Goal: Task Accomplishment & Management: Complete application form

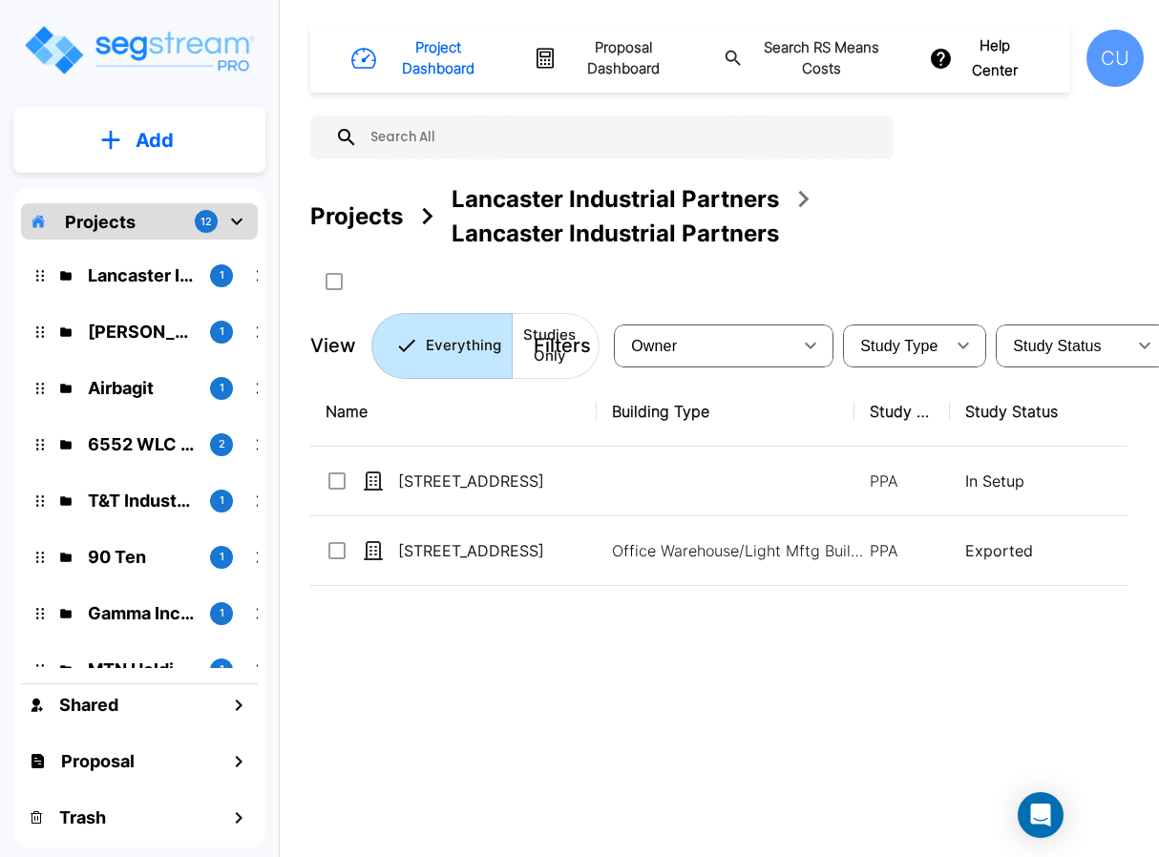
click at [104, 220] on p "Projects" at bounding box center [100, 222] width 71 height 26
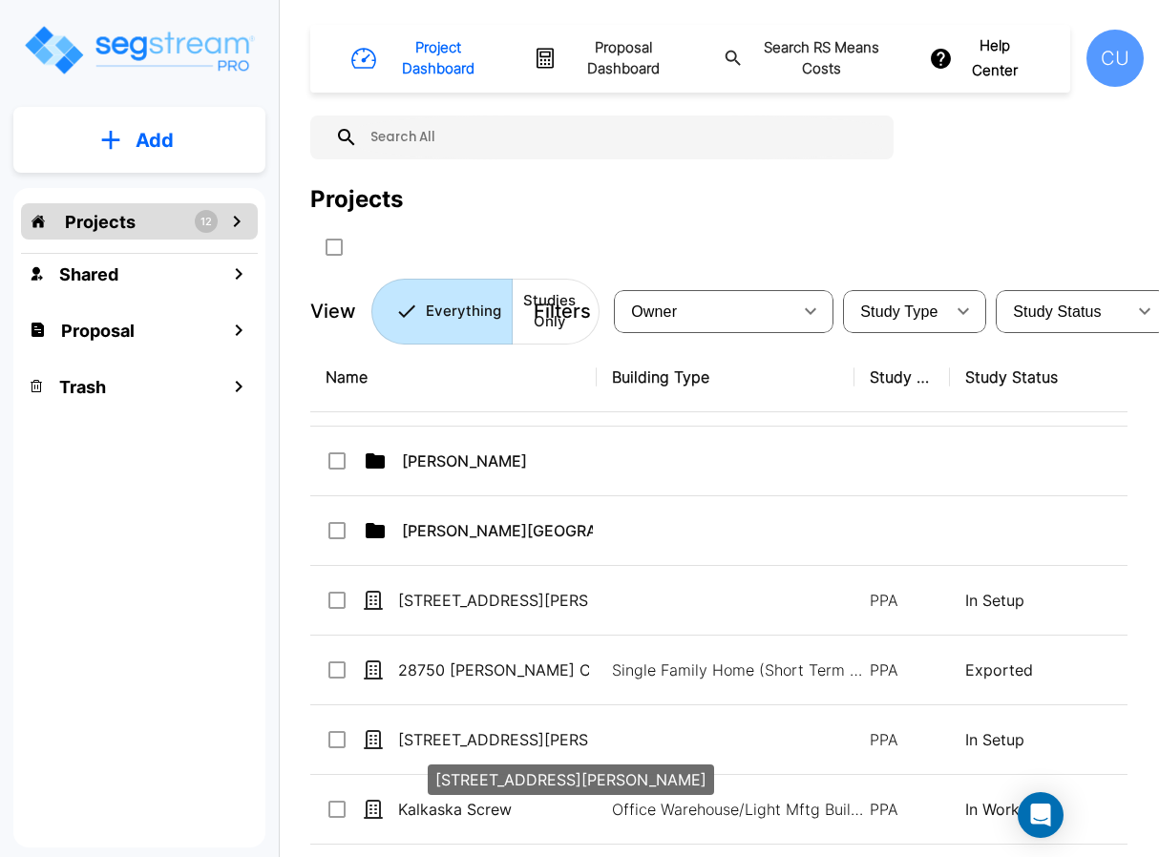
scroll to position [668, 0]
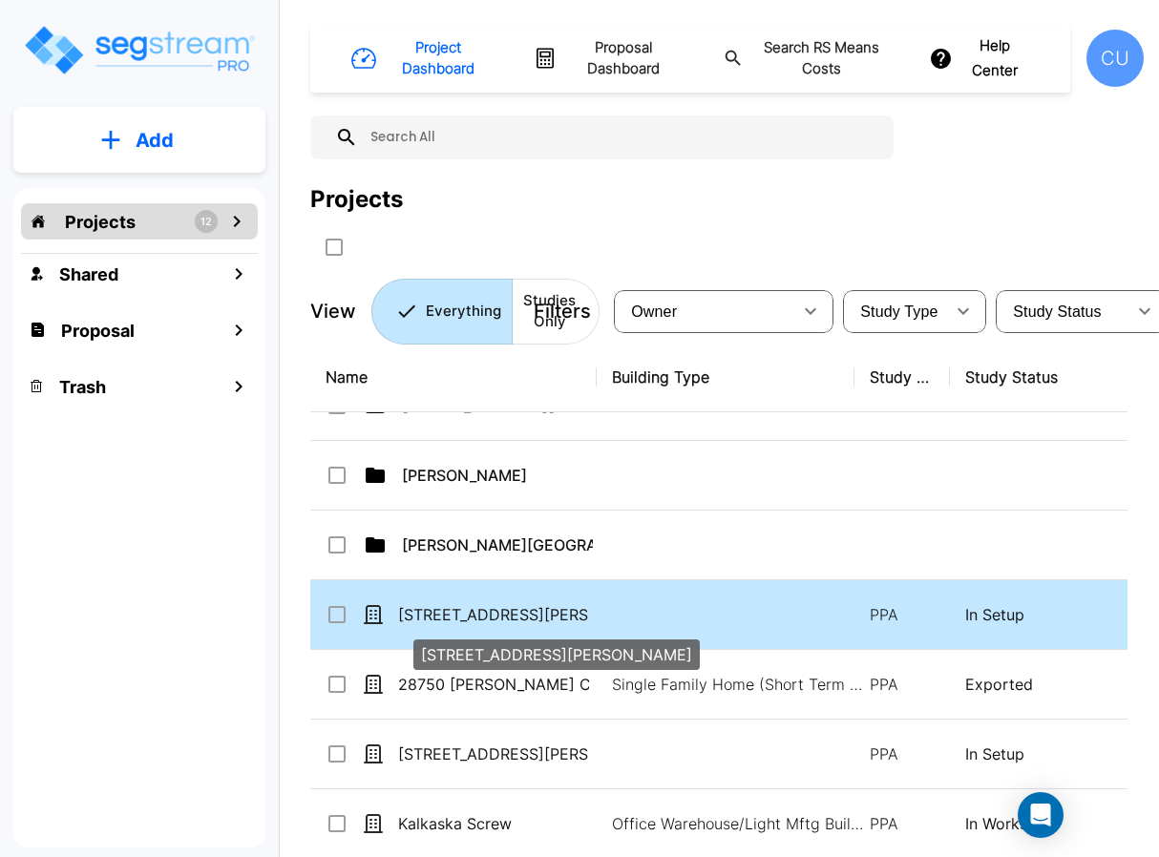
click at [512, 612] on p "[STREET_ADDRESS][PERSON_NAME]" at bounding box center [493, 614] width 191 height 23
checkbox input "true"
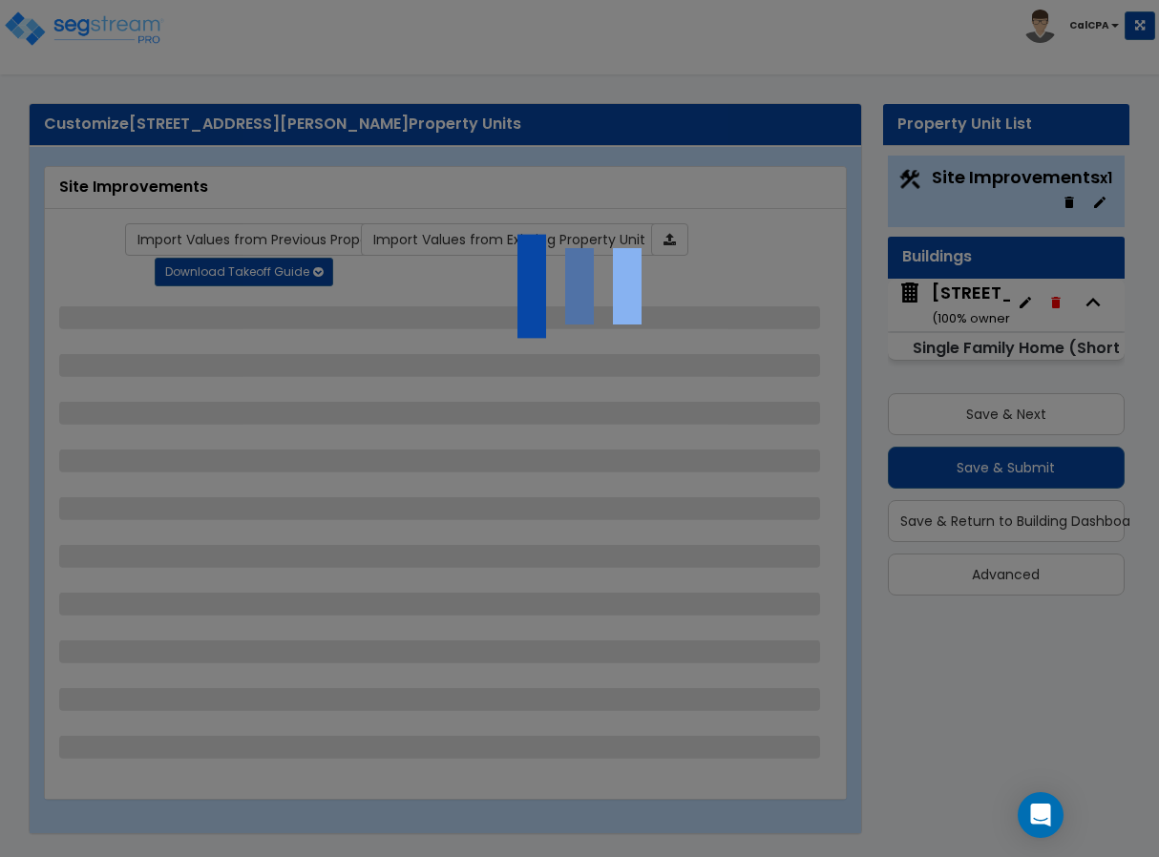
select select "2"
select select "1"
select select "2"
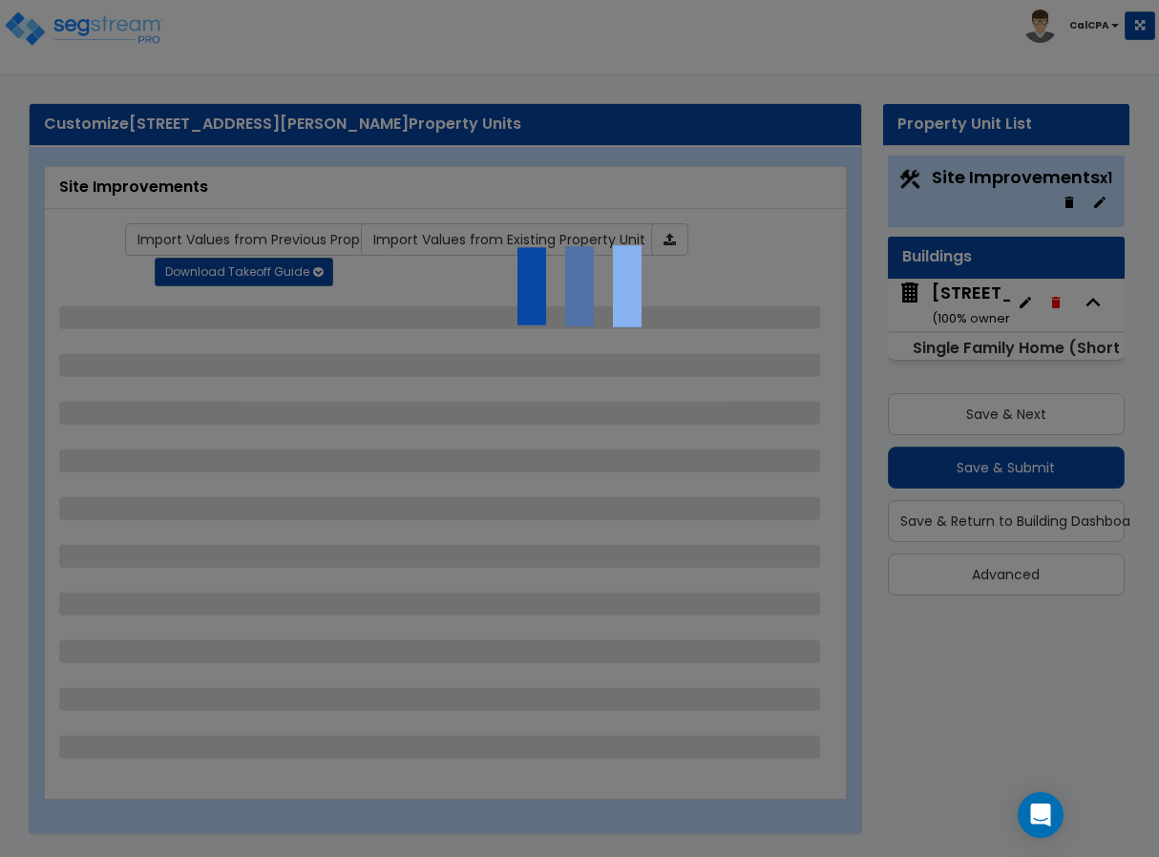
select select "2"
select select "4"
select select "1"
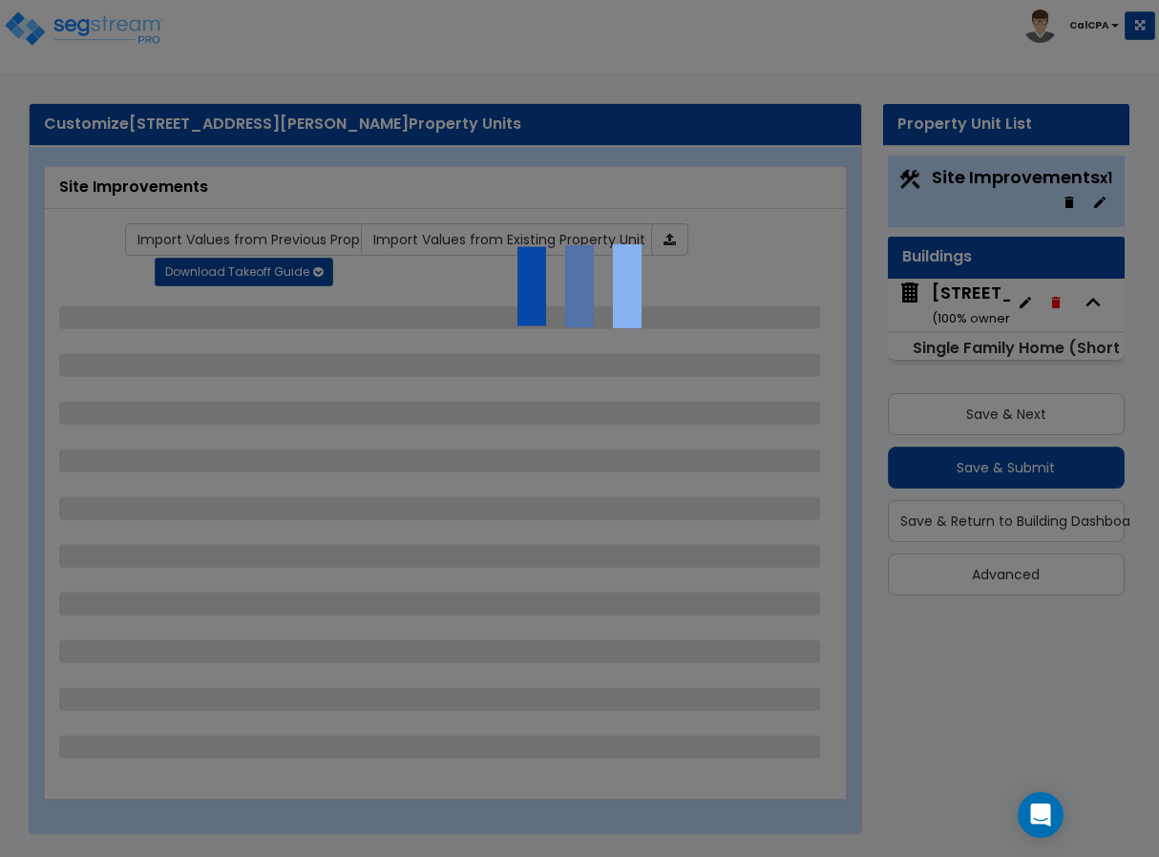
select select "1"
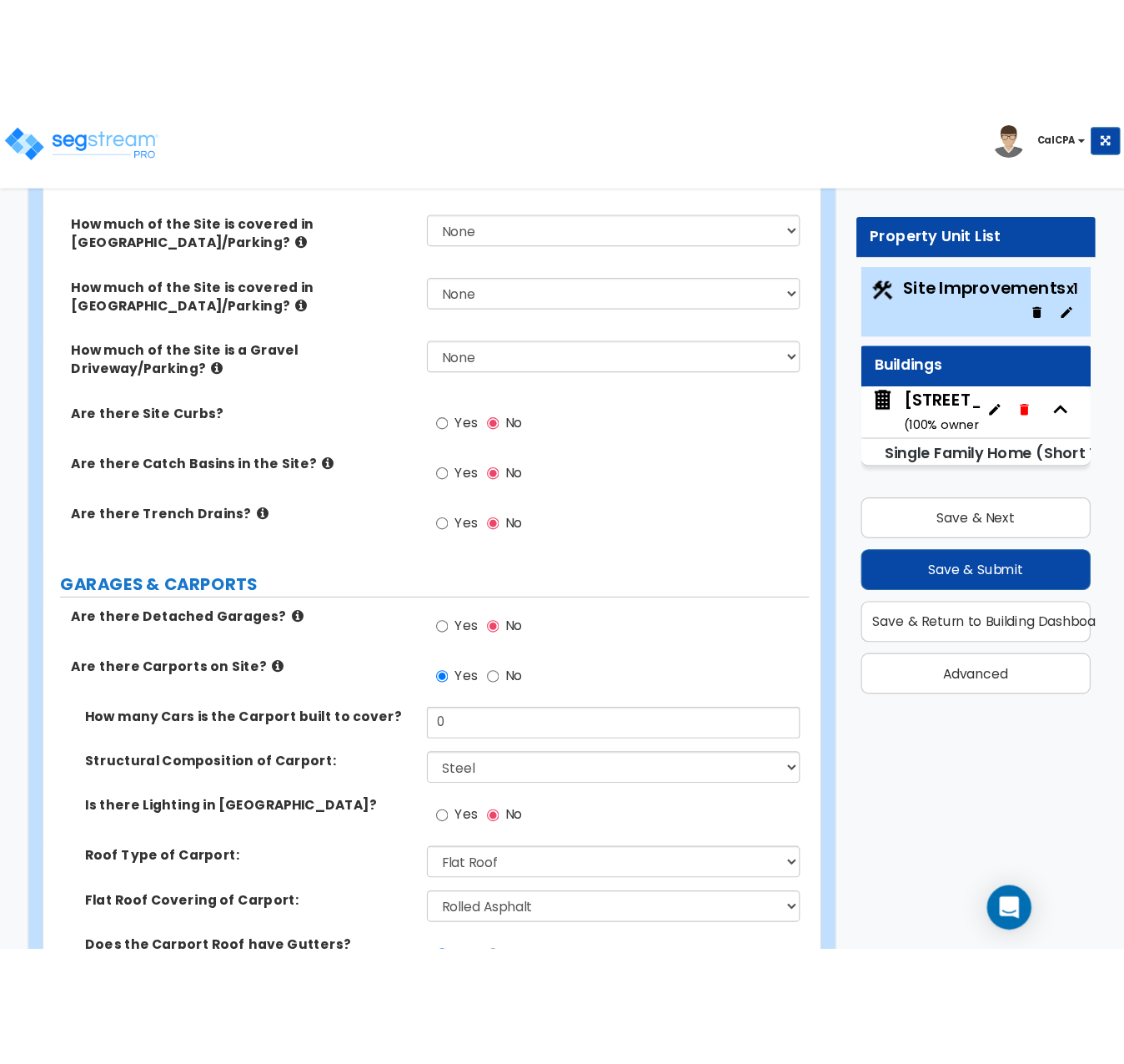
scroll to position [584, 0]
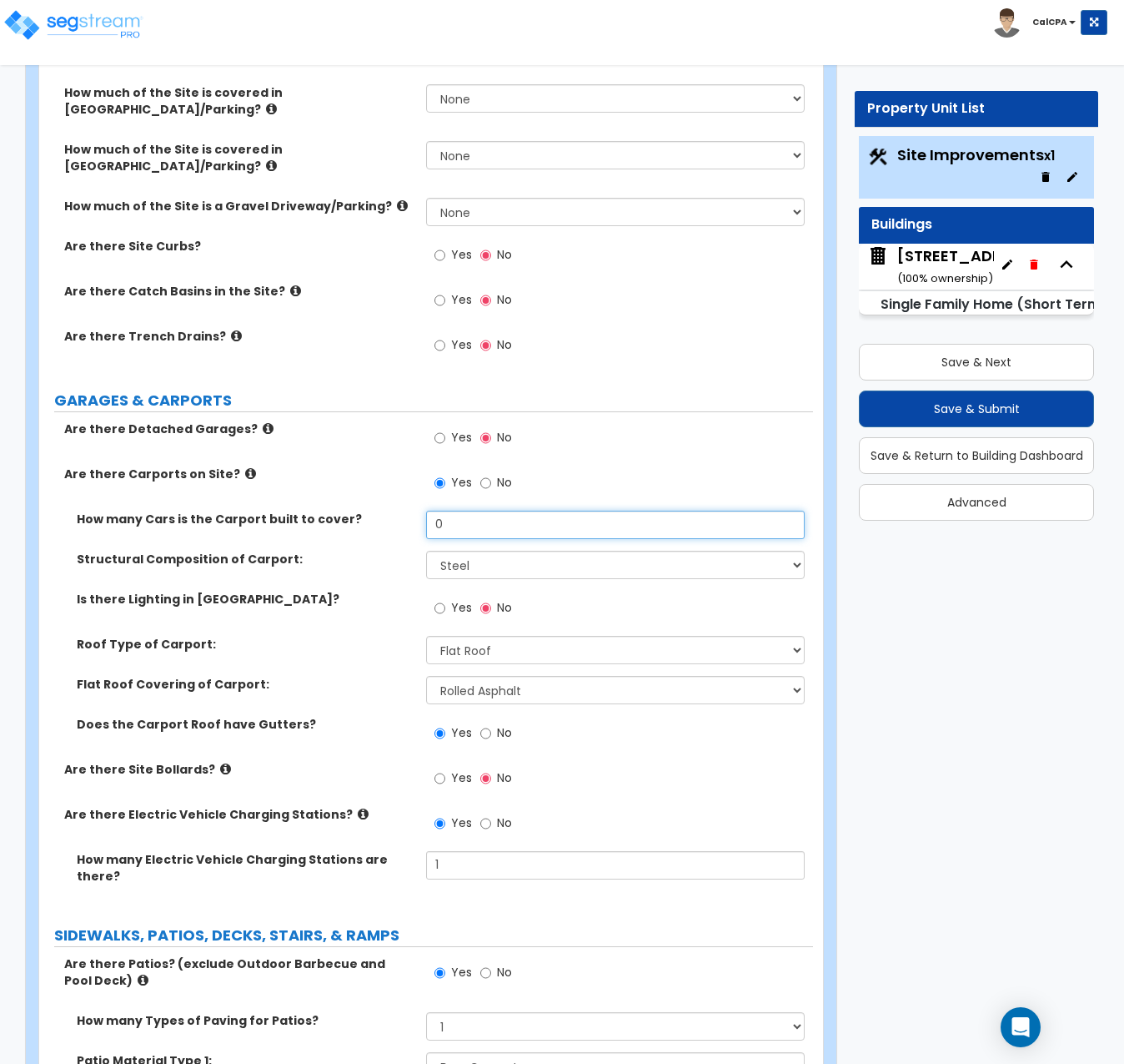
drag, startPoint x: 462, startPoint y: 508, endPoint x: 416, endPoint y: 505, distance: 46.1
click at [416, 511] on div "How many Cars is the Carport built to cover? 0" at bounding box center [427, 531] width 774 height 40
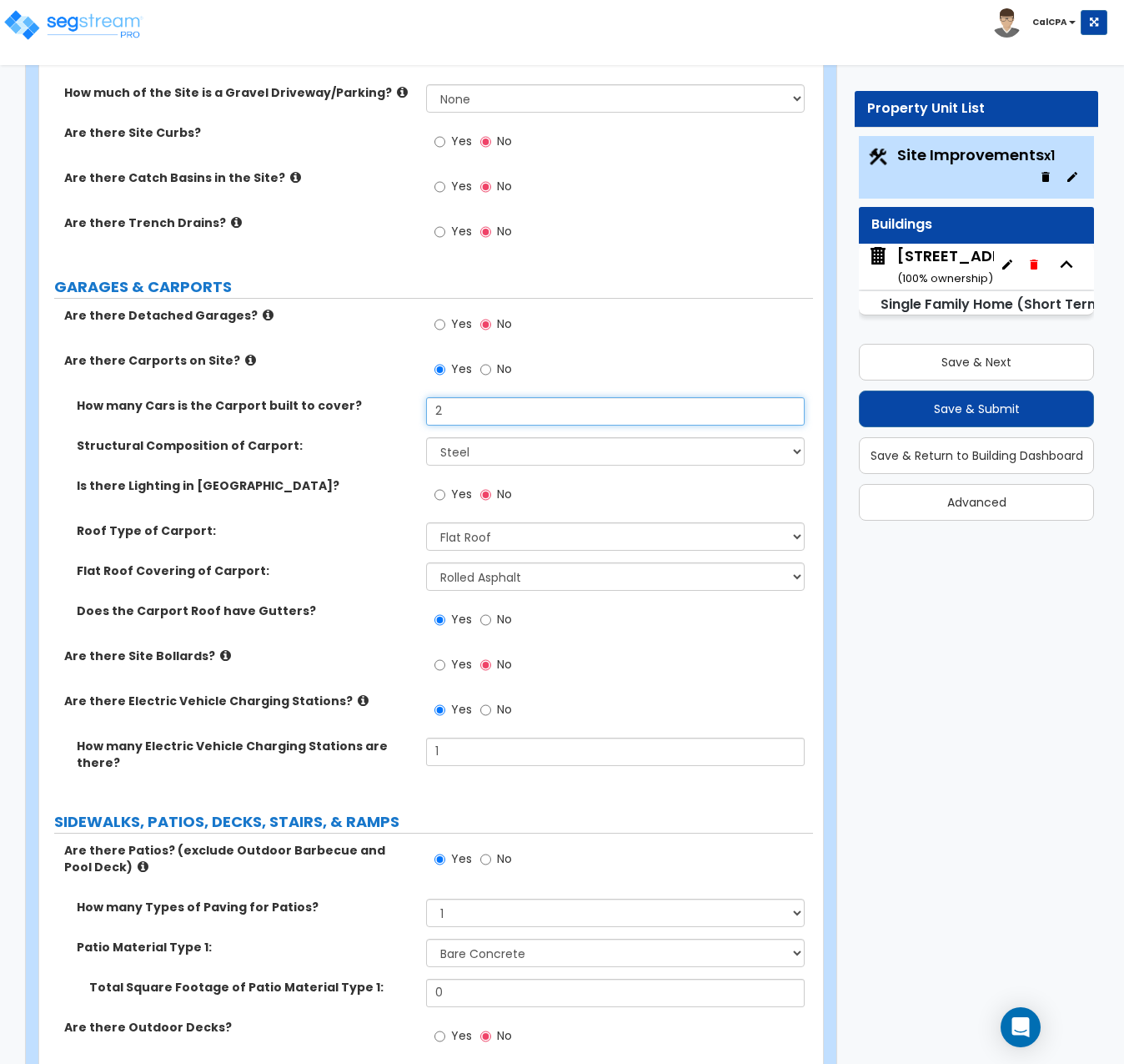
scroll to position [751, 0]
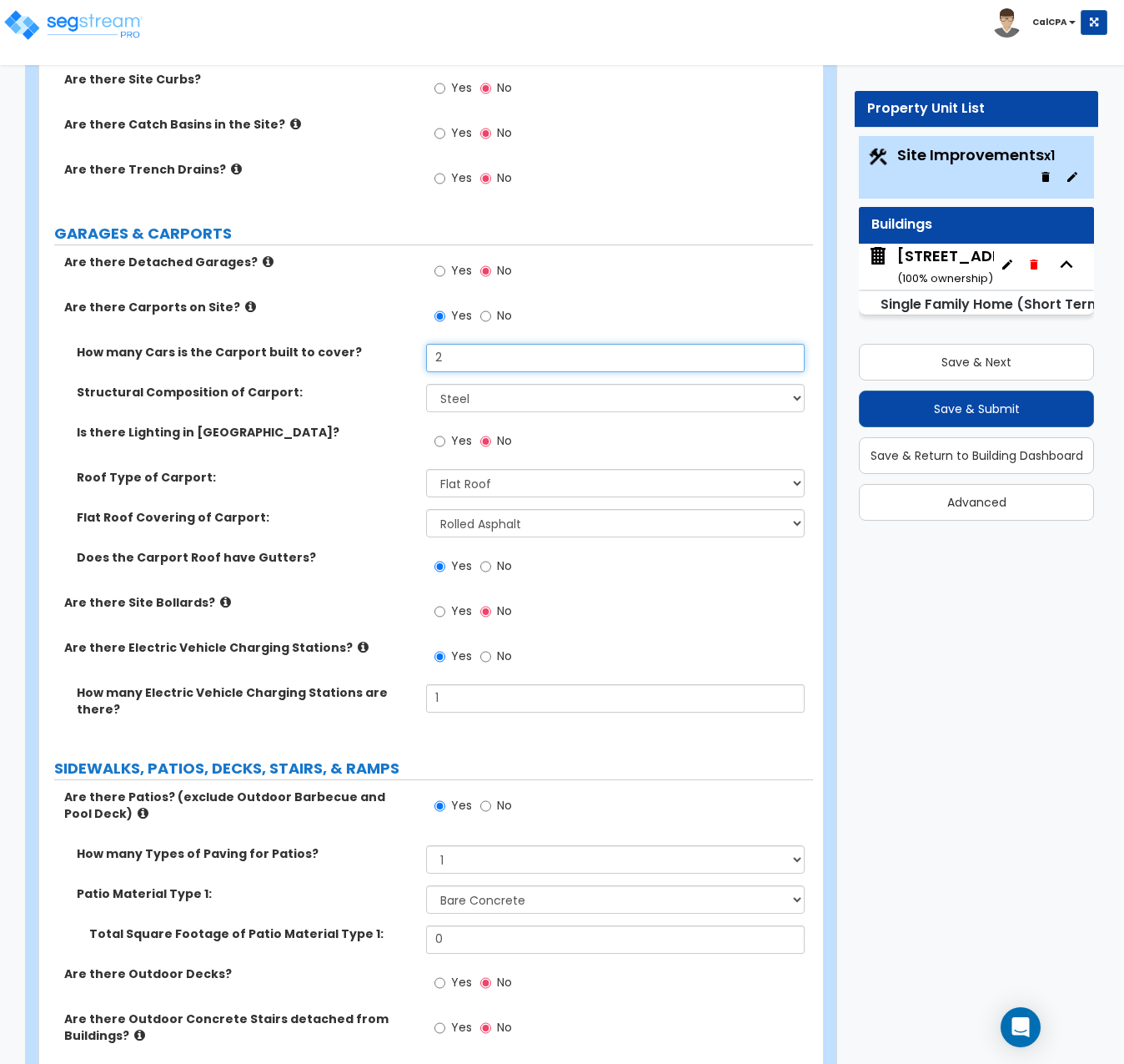
type input "2"
click at [436, 432] on input "Yes" at bounding box center [440, 441] width 10 height 18
radio input "true"
click at [789, 384] on select "Steel Wood" at bounding box center [615, 398] width 378 height 28
select select "2"
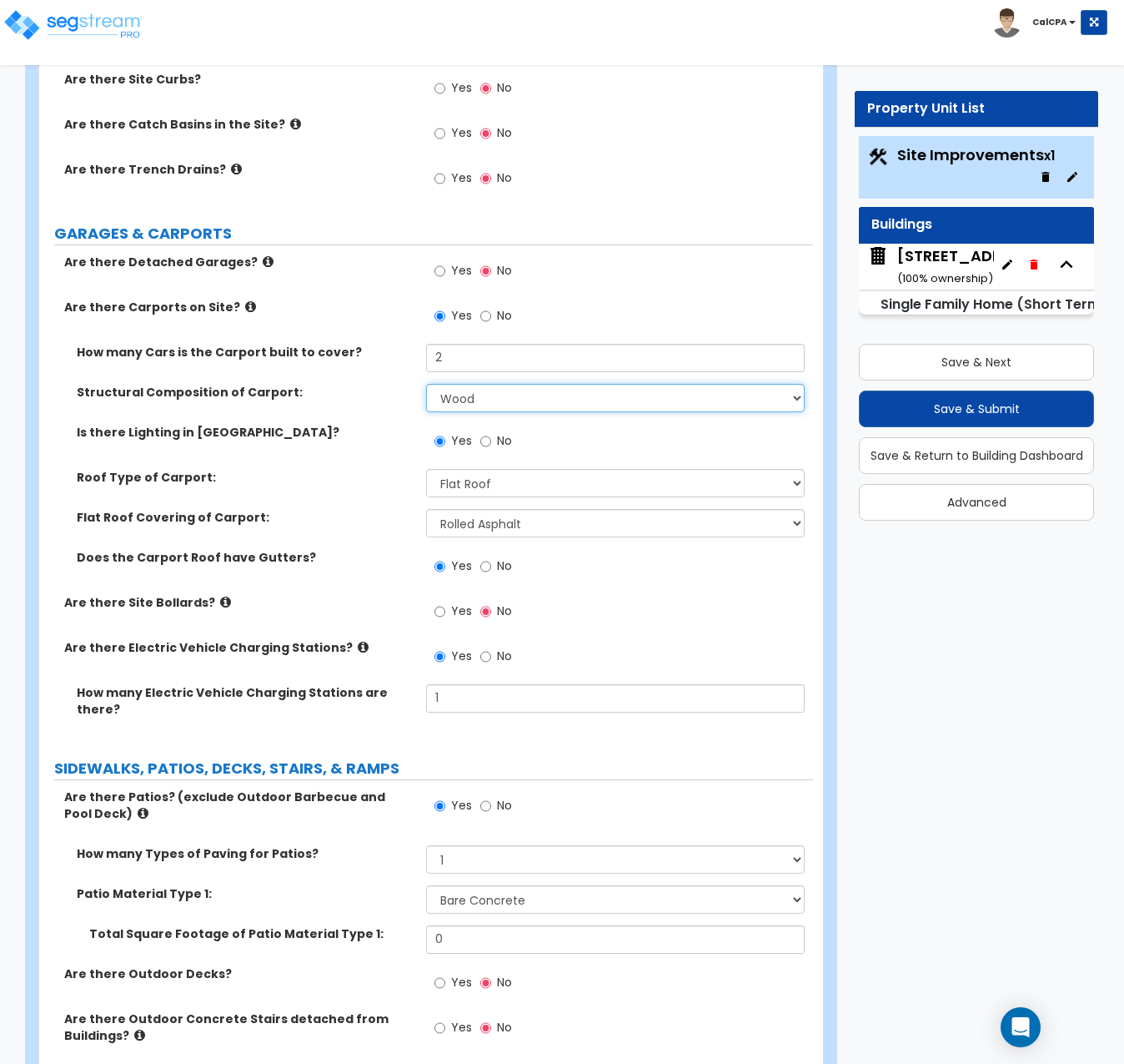
click at [427, 384] on select "Steel Wood" at bounding box center [615, 398] width 378 height 28
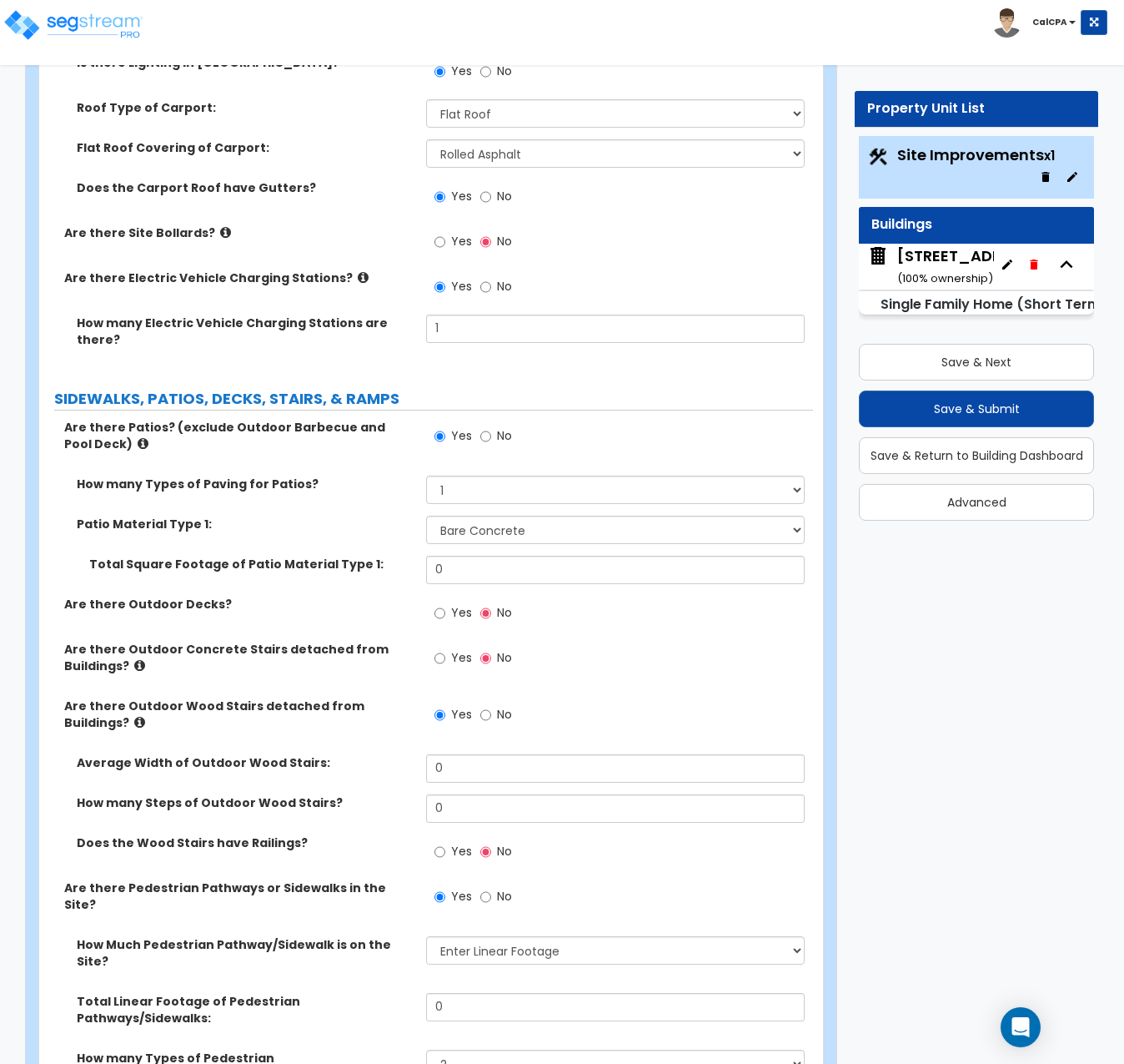
scroll to position [1168, 0]
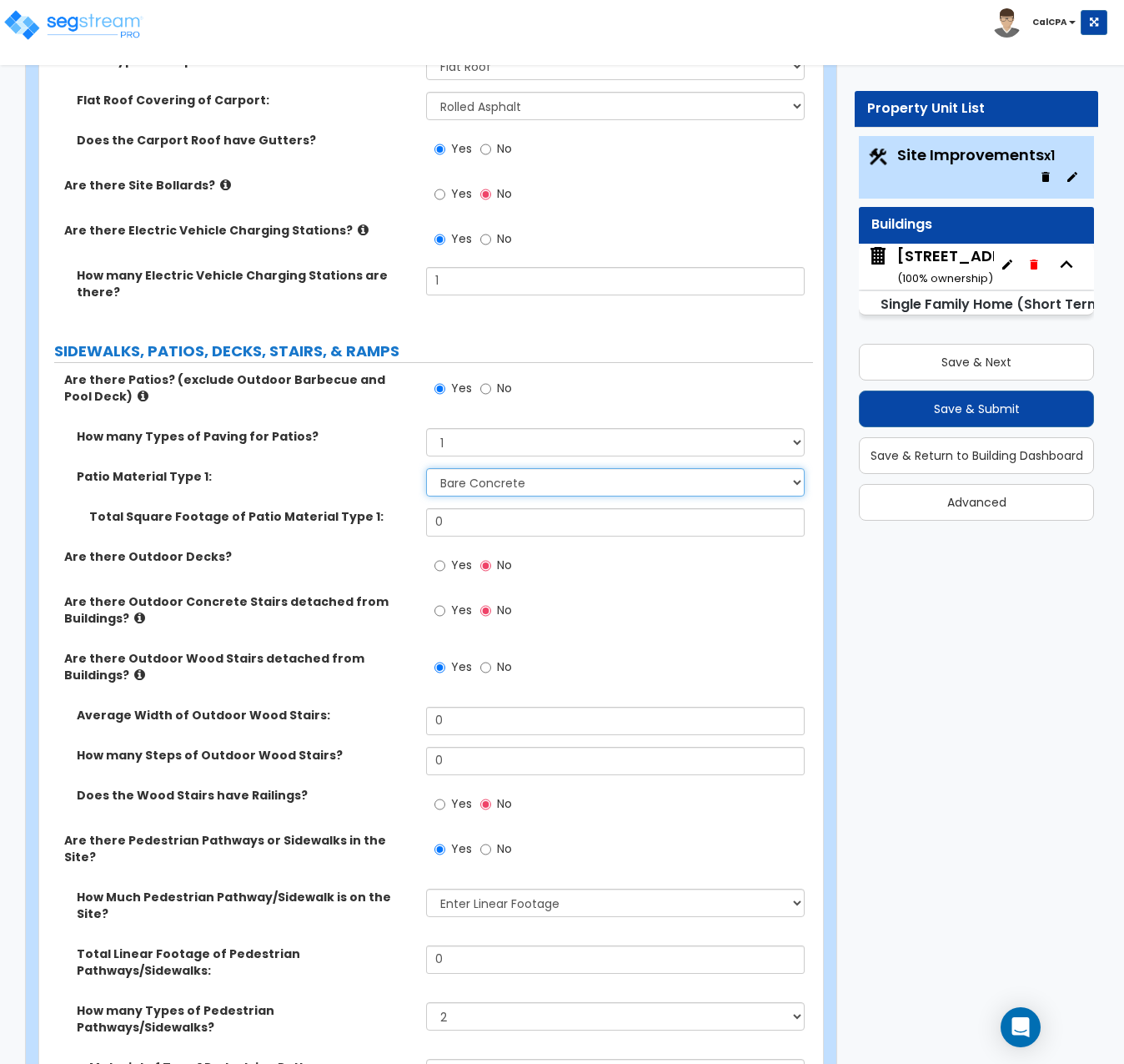
click at [795, 468] on select "Please Choose One Bare Concrete Stamped Concrete Brick Pavers Stone Pavers Tile…" at bounding box center [615, 482] width 378 height 28
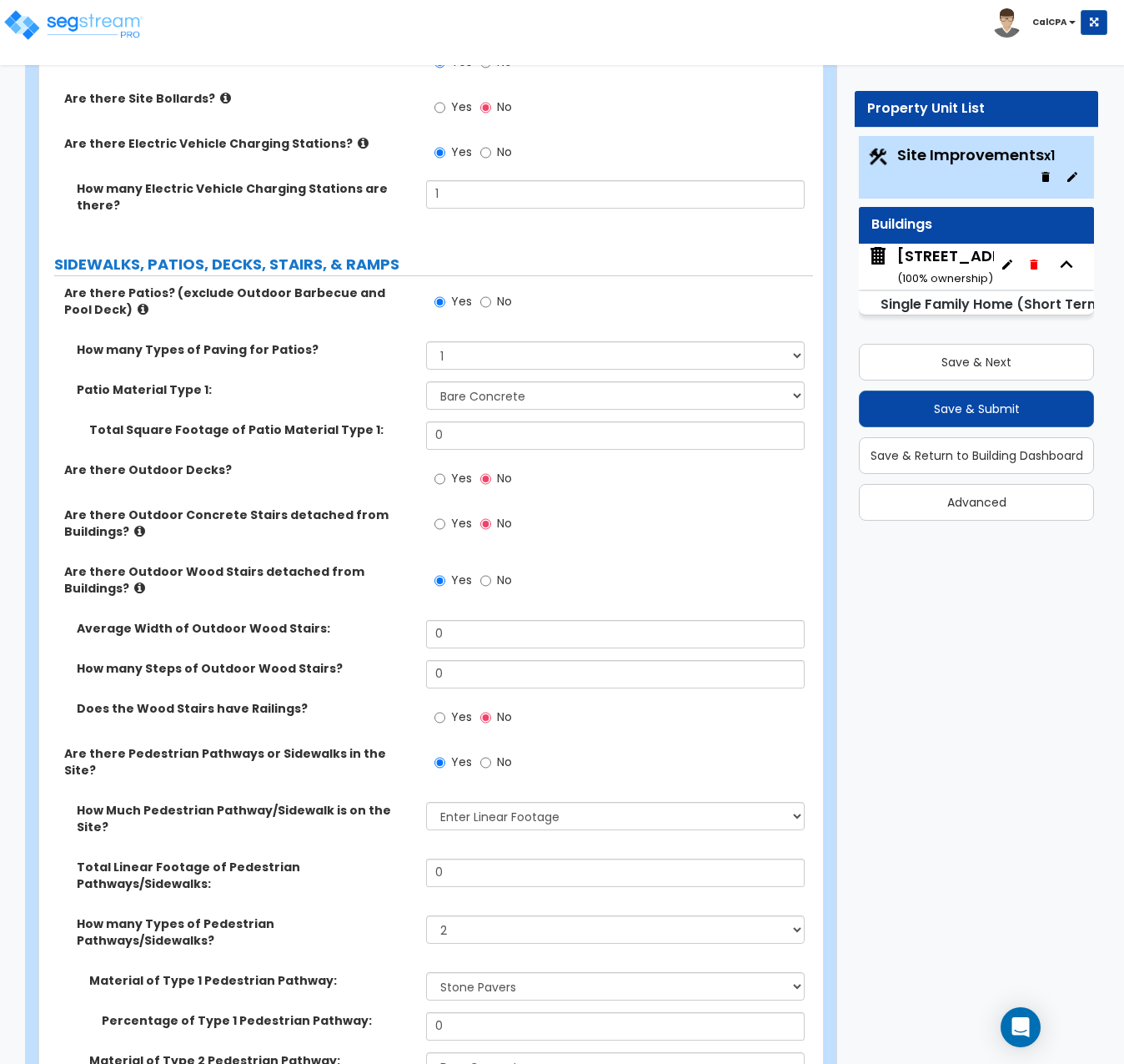
scroll to position [1335, 0]
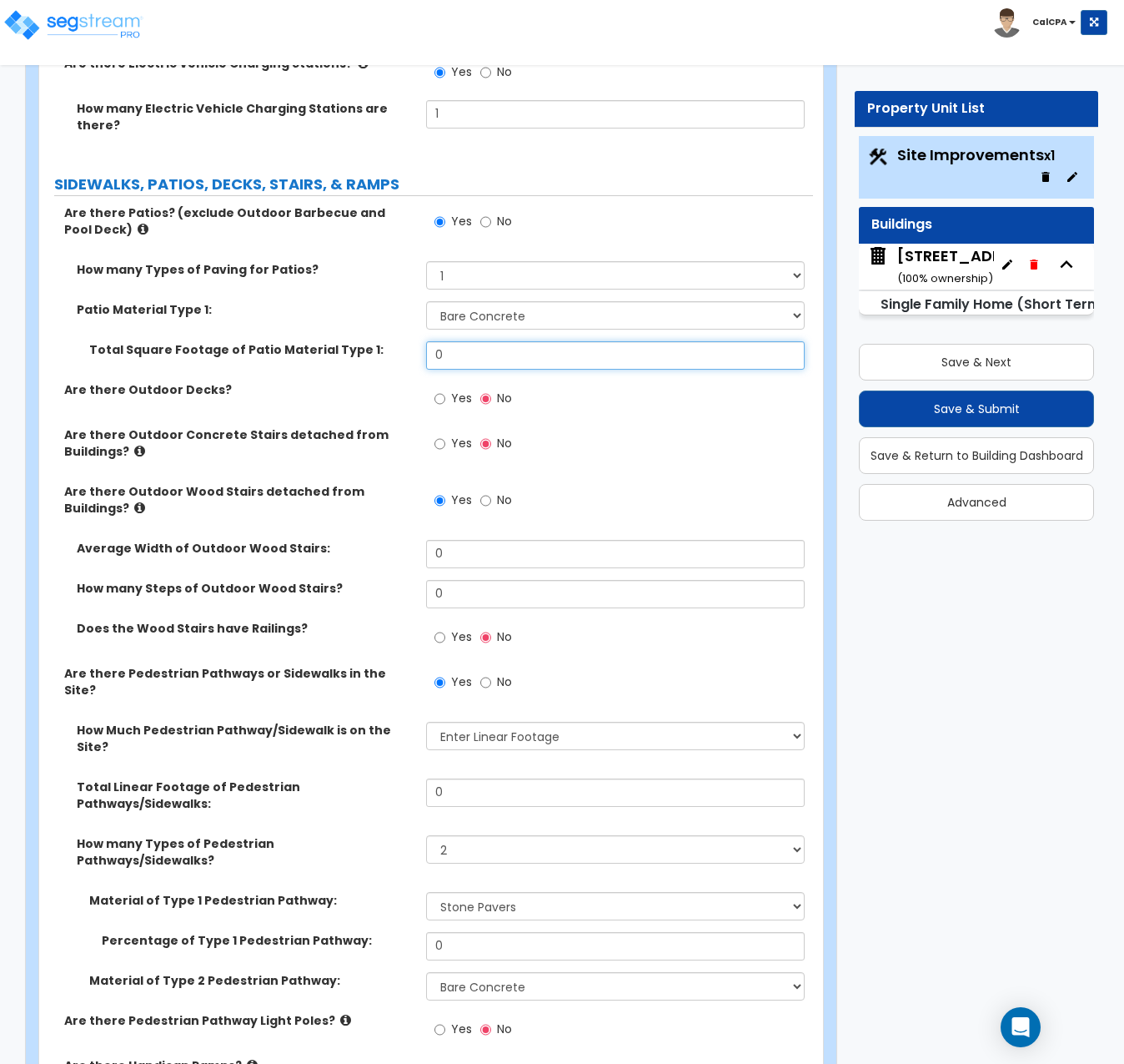
drag, startPoint x: 498, startPoint y: 324, endPoint x: 409, endPoint y: 324, distance: 89.0
click at [409, 341] on div "Total Square Footage of Patio Material Type 1: 0" at bounding box center [427, 361] width 774 height 40
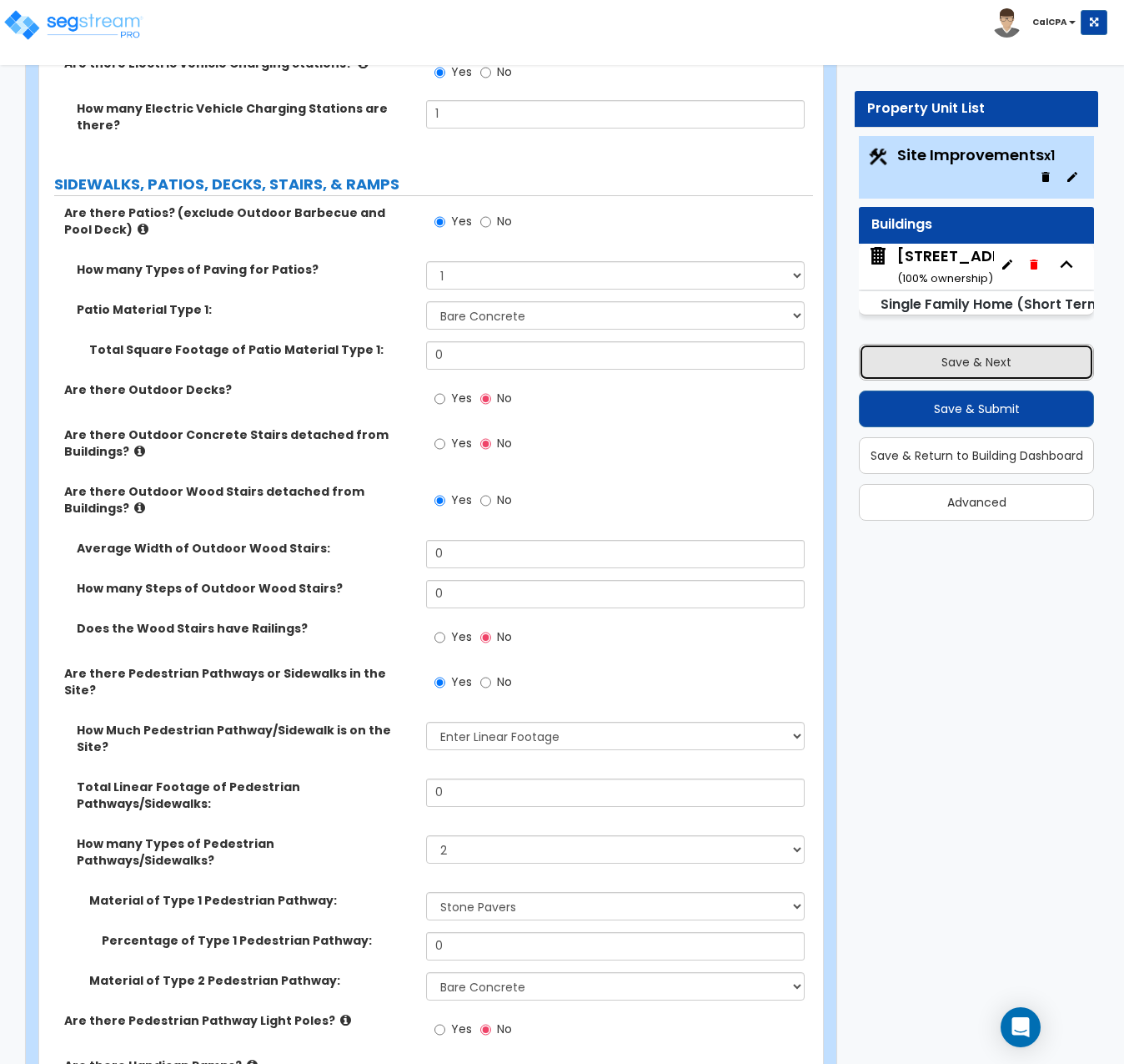
click at [947, 357] on button "Save & Next" at bounding box center [976, 362] width 235 height 37
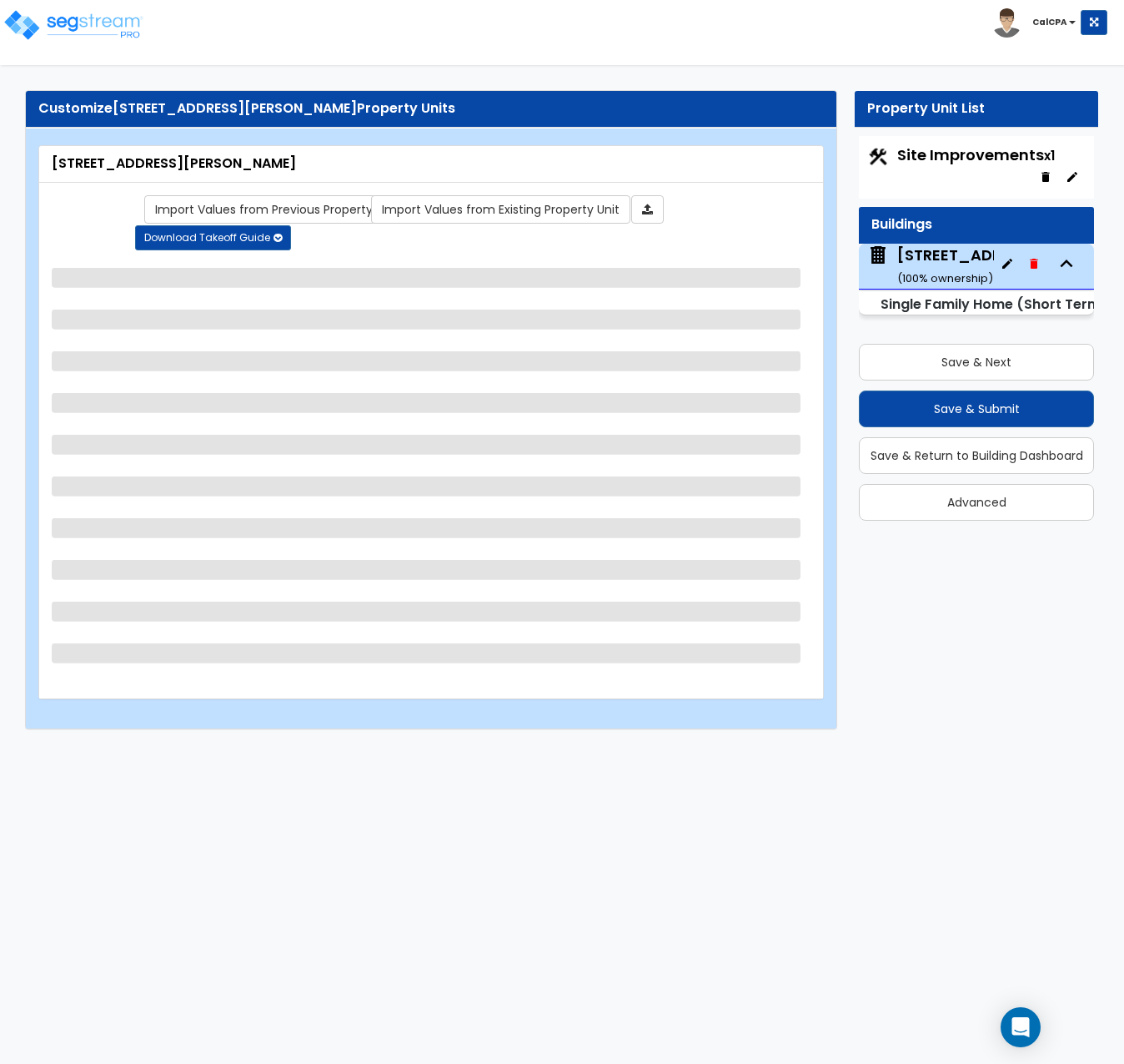
select select "7"
select select "4"
select select "1"
select select "7"
select select "2"
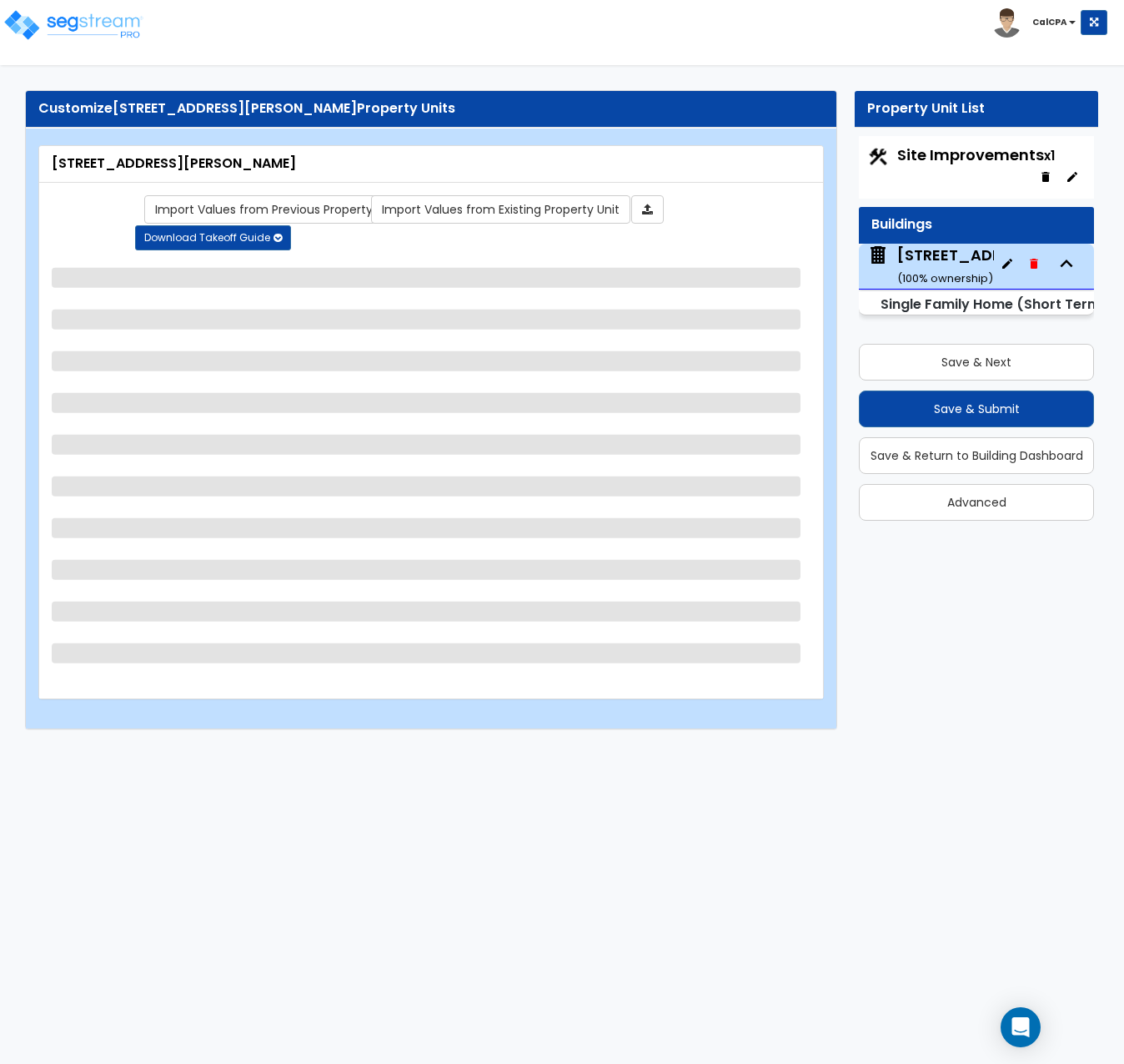
select select "1"
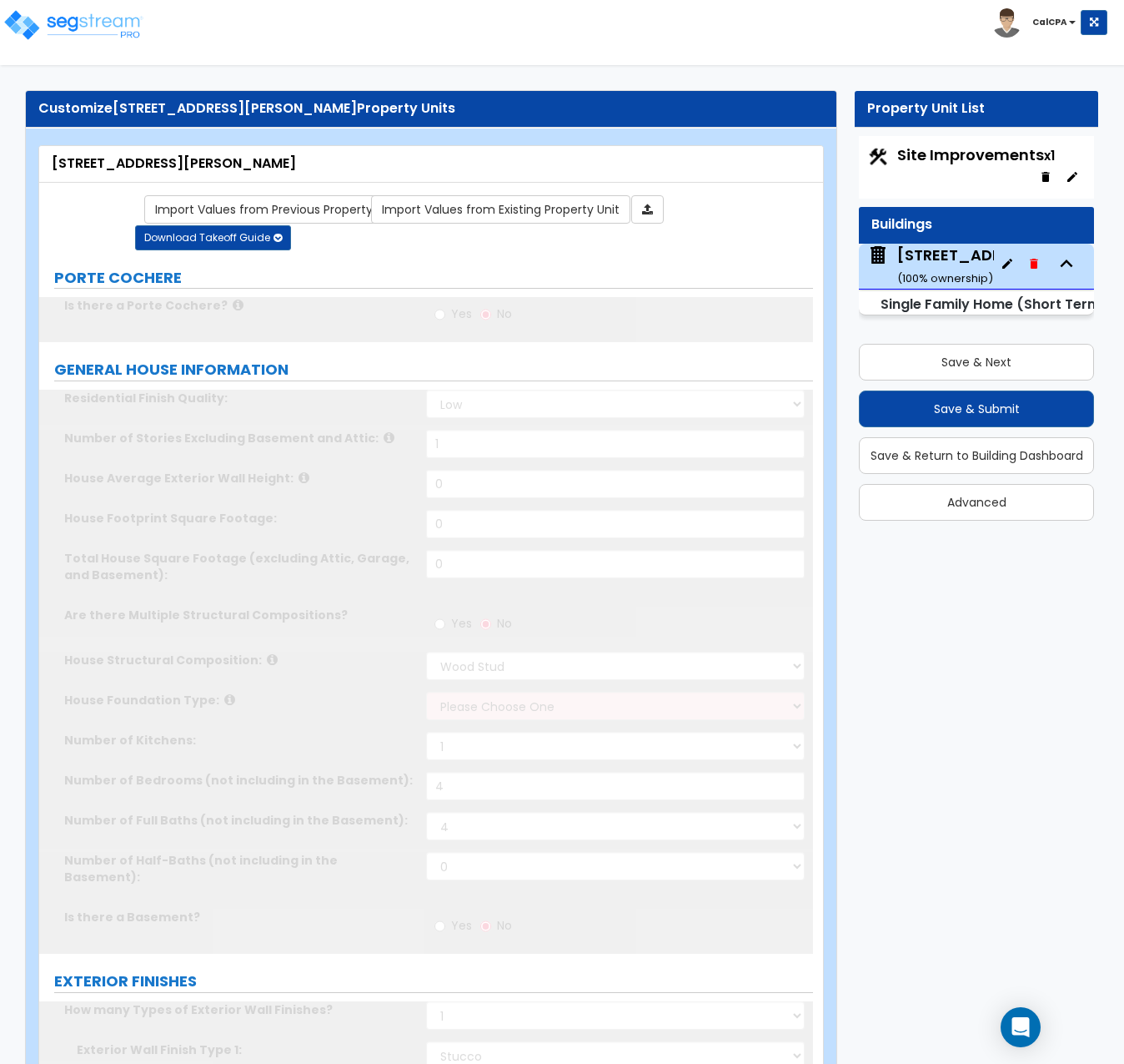
select select "1"
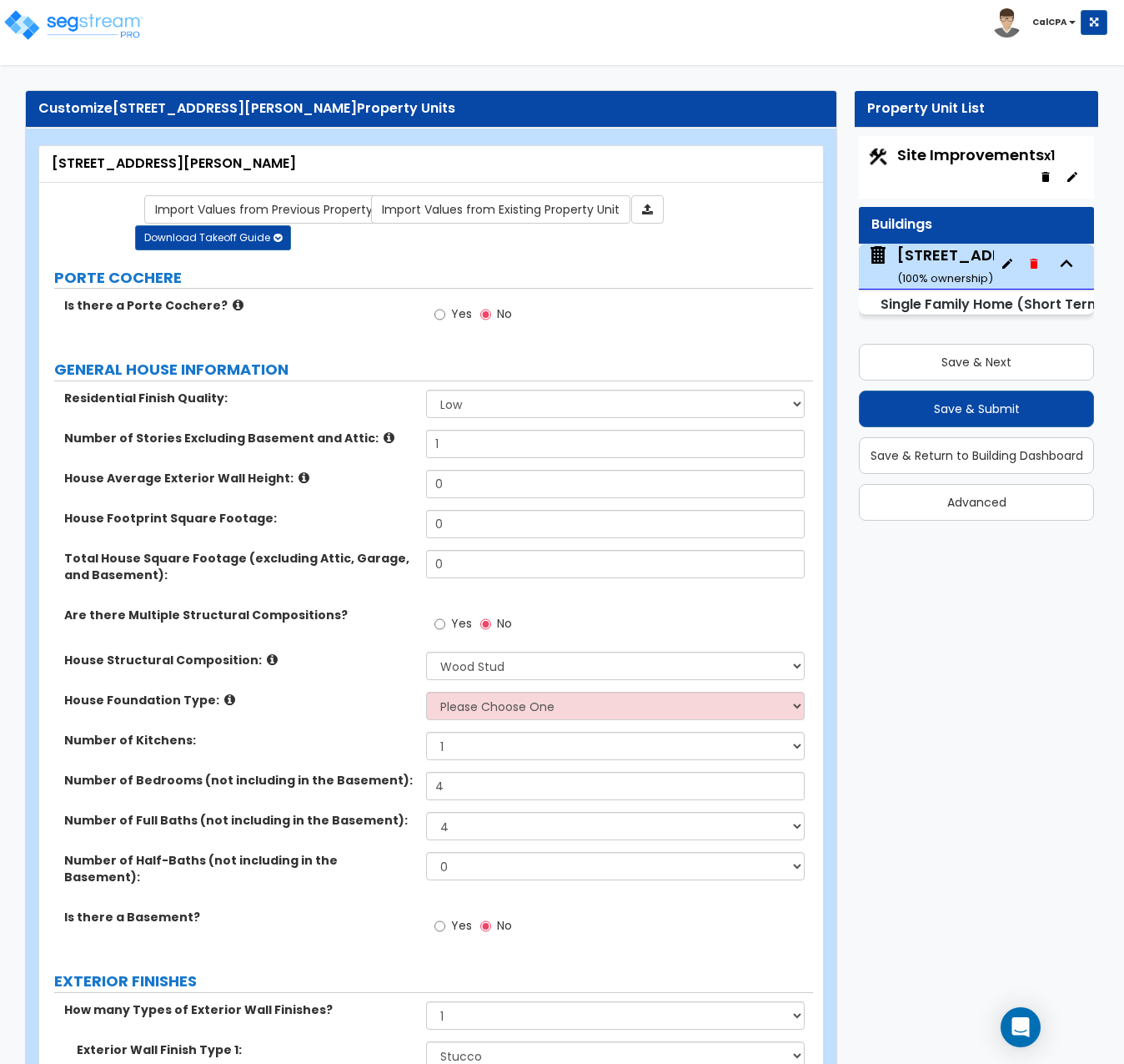
click at [232, 309] on icon at bounding box center [238, 305] width 10 height 12
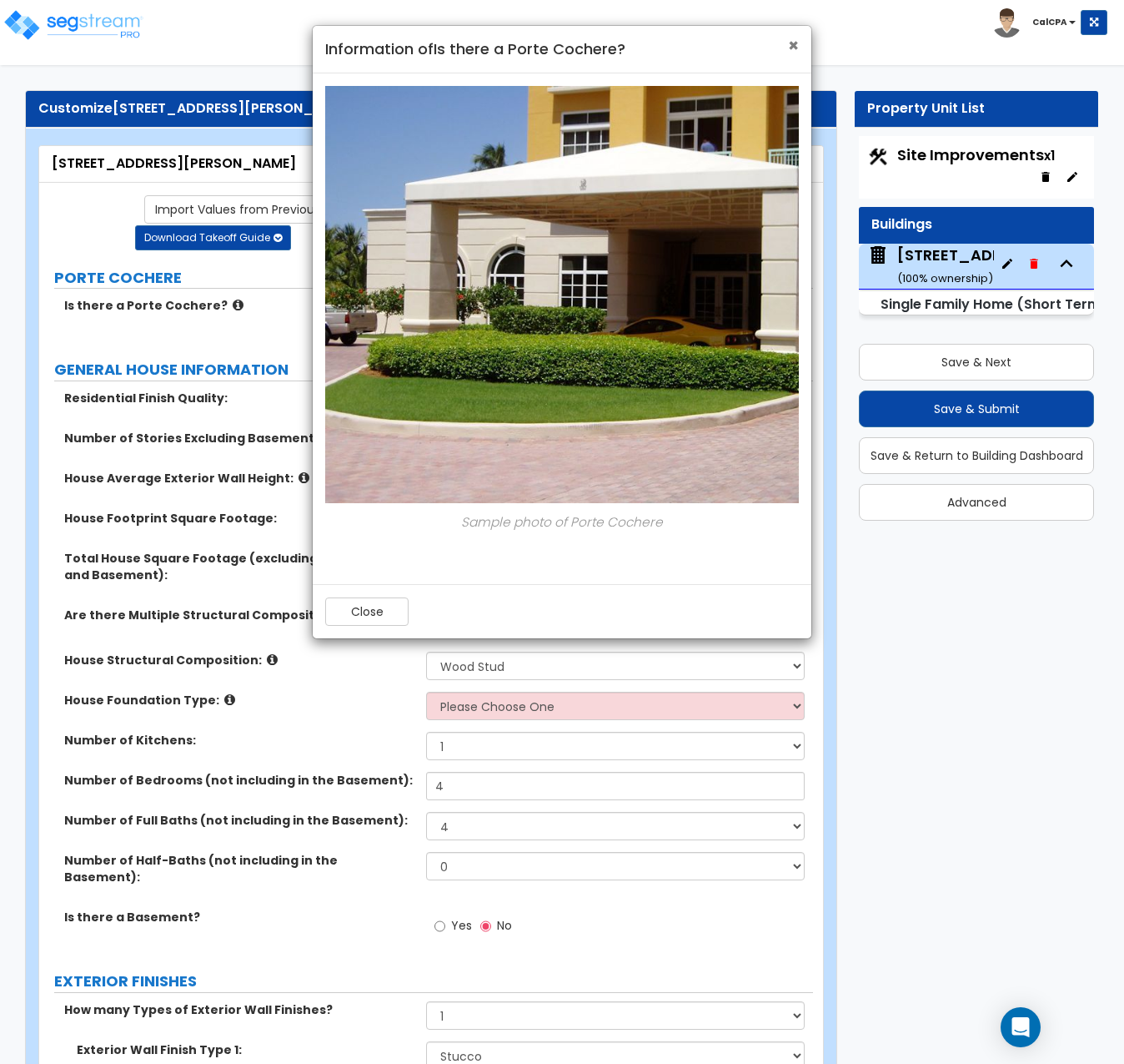
click at [794, 46] on span "×" at bounding box center [794, 45] width 10 height 24
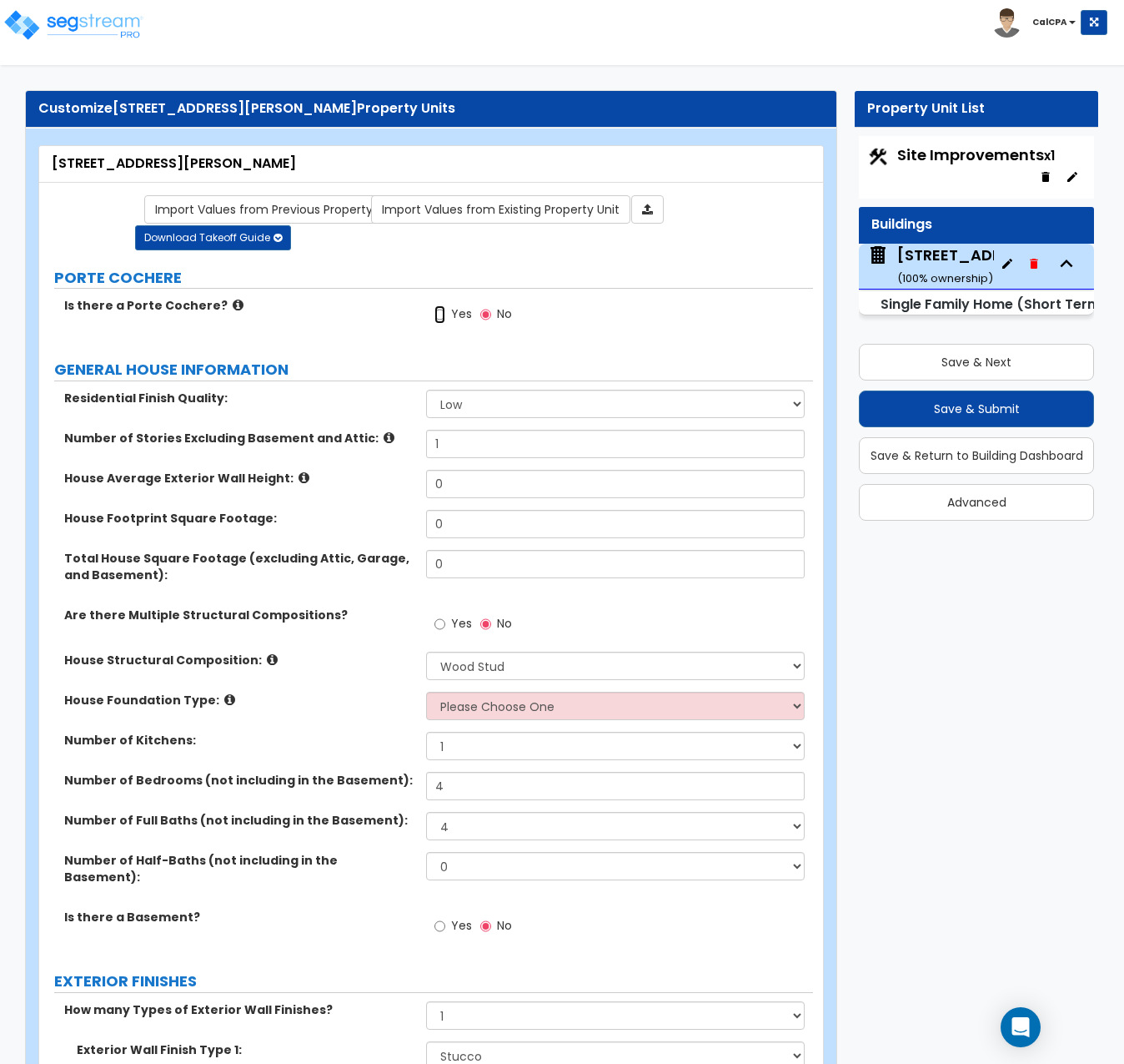
click at [440, 316] on input "Yes" at bounding box center [440, 314] width 10 height 18
radio input "true"
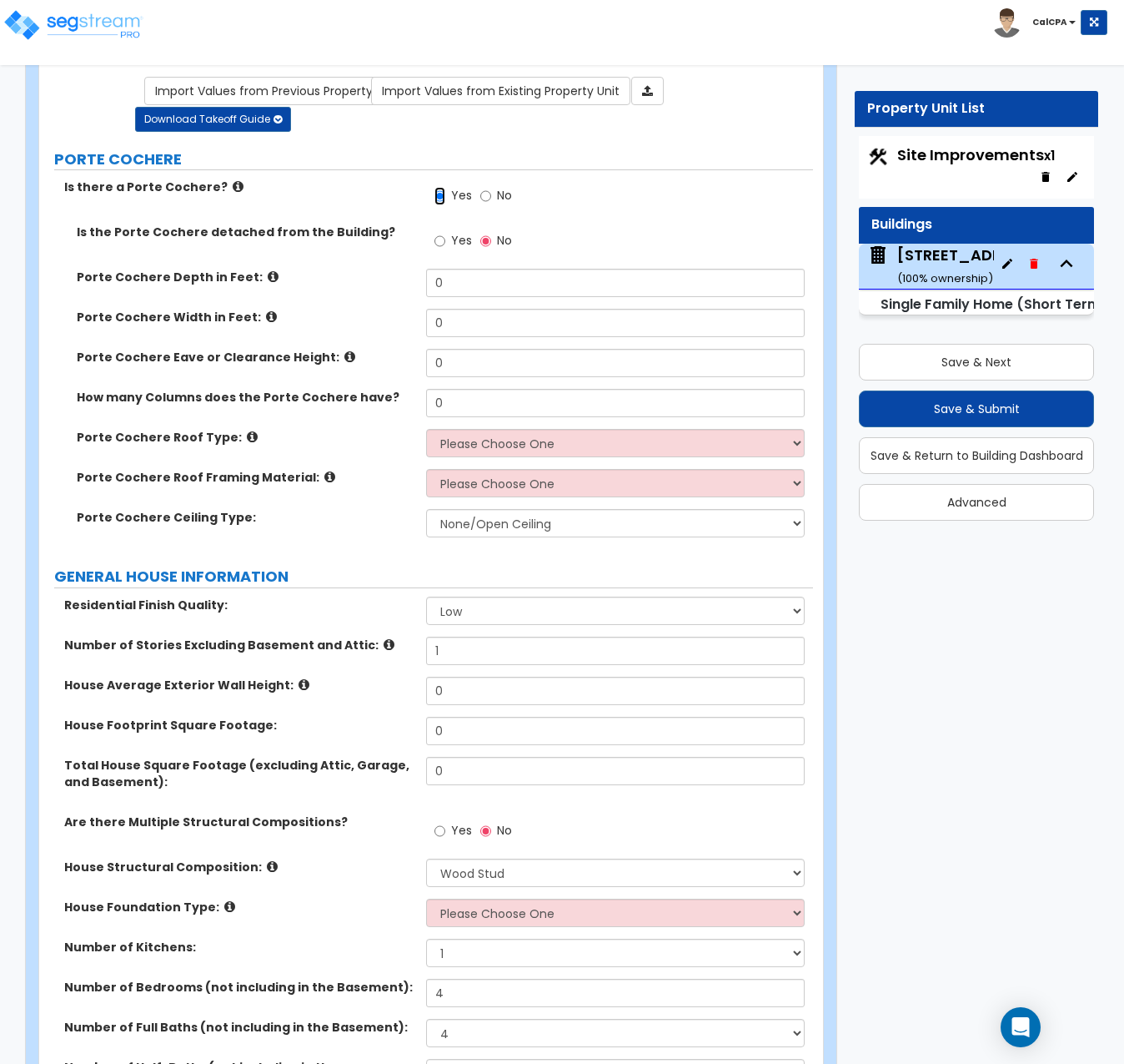
scroll to position [167, 0]
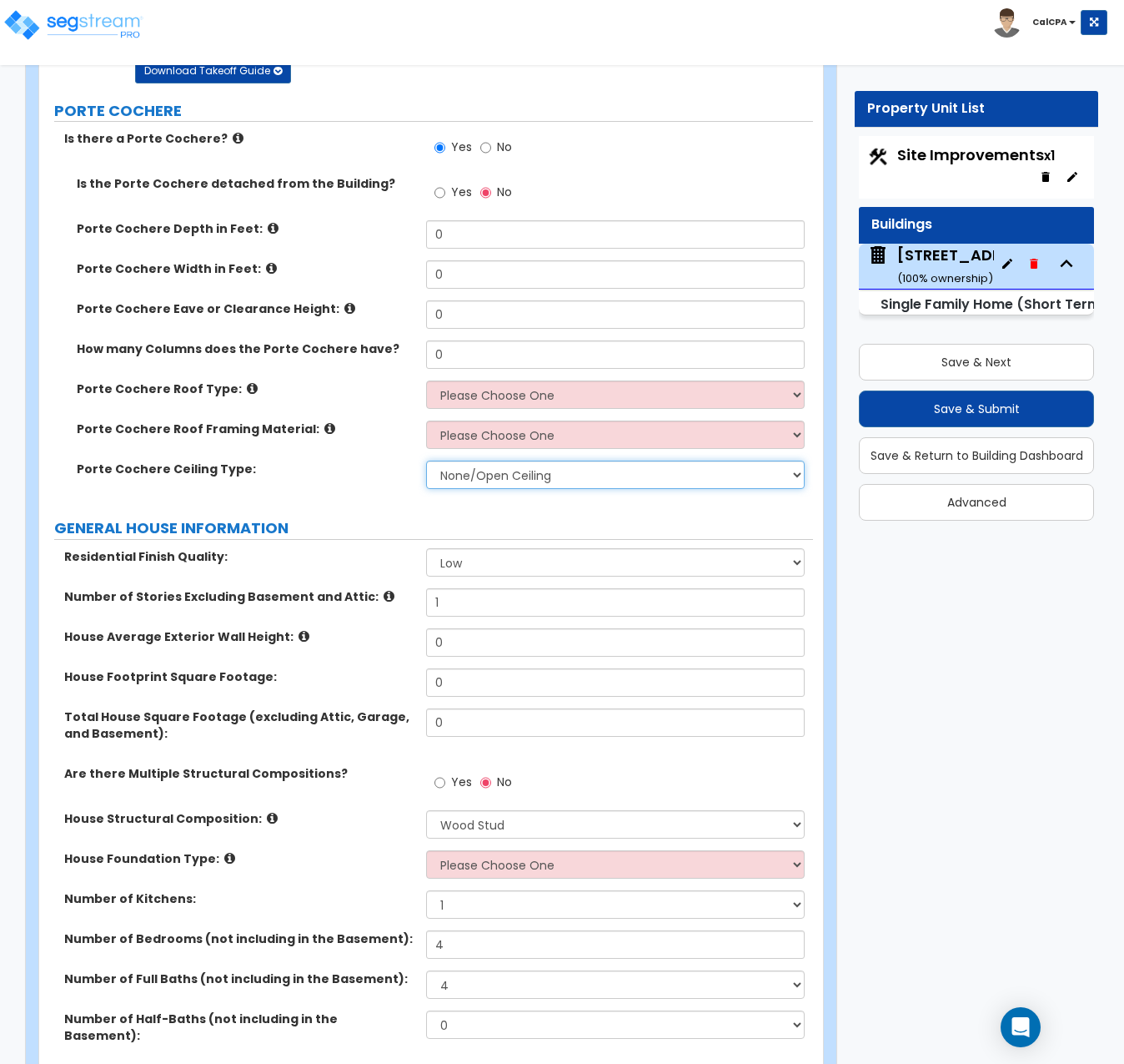
click at [789, 470] on select "None/Open Ceiling Drywall Ceiling Suspended Metal Ceiling" at bounding box center [615, 475] width 378 height 28
click at [795, 435] on select "Please Choose One Wood Metal" at bounding box center [615, 435] width 378 height 28
select select "1"
click at [427, 421] on select "Please Choose One Wood Metal" at bounding box center [615, 435] width 378 height 28
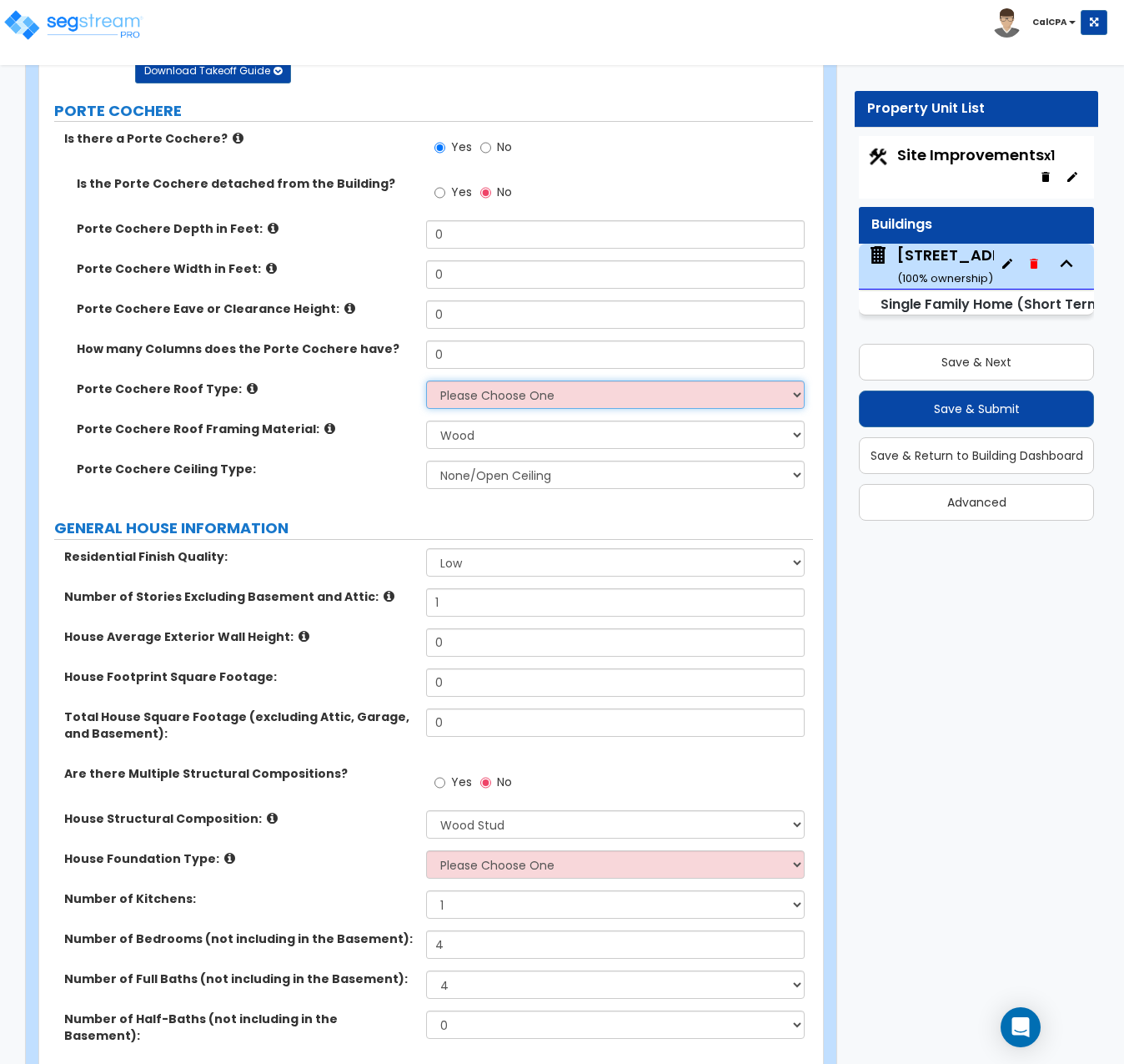
click at [797, 401] on select "Please Choose One Gabled Roof Flat Roof" at bounding box center [615, 394] width 378 height 28
select select "2"
click at [427, 380] on select "Please Choose One Gabled Roof Flat Roof" at bounding box center [615, 394] width 378 height 28
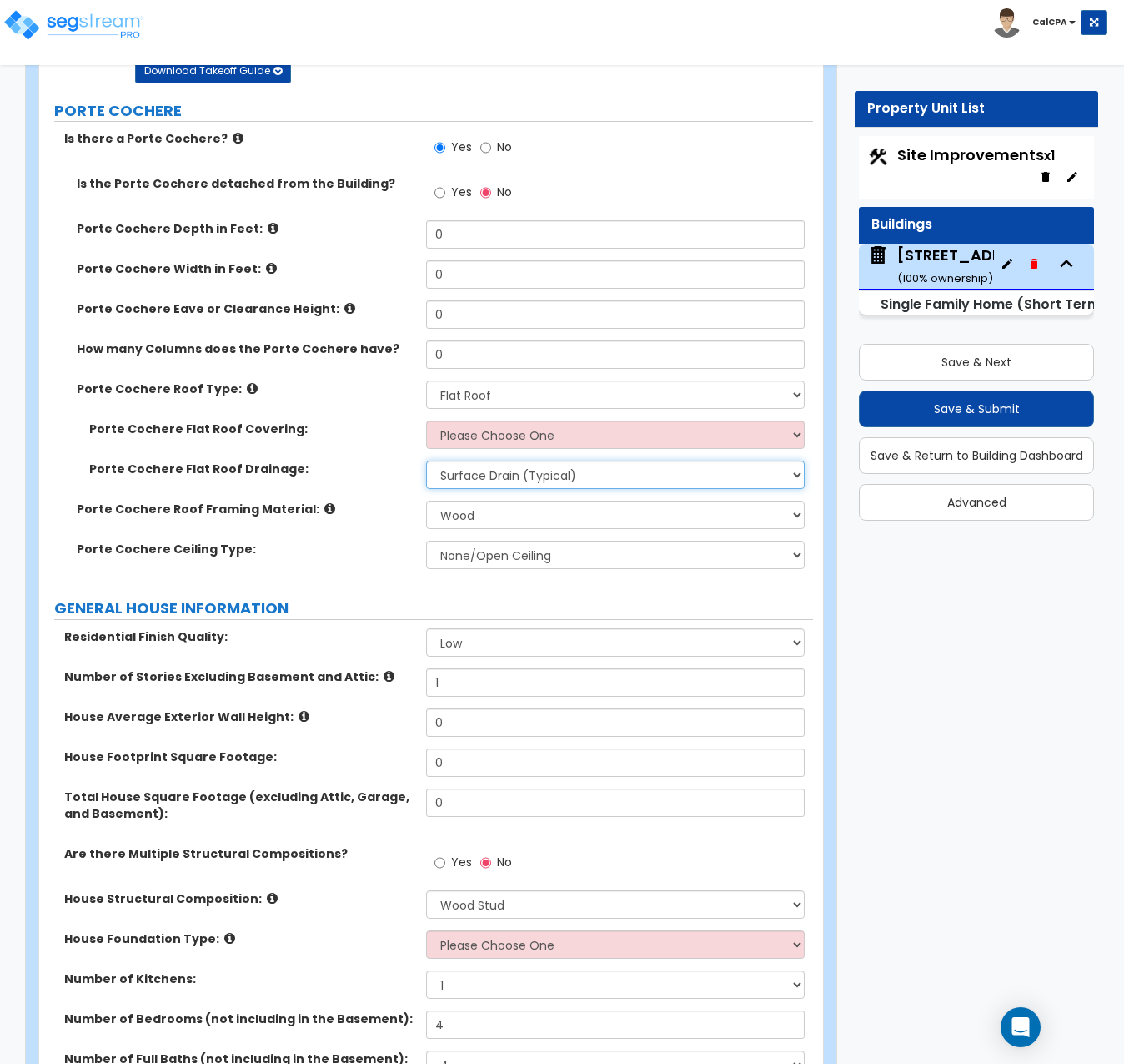
click at [798, 474] on select "Surface Drain (Typical) Gutters" at bounding box center [615, 475] width 378 height 28
select select "1"
click at [427, 461] on select "Surface Drain (Typical) Gutters" at bounding box center [615, 475] width 378 height 28
click at [800, 438] on select "Please Choose One Rolled Asphalt Plastic Membrane Asphalt Flood Coat" at bounding box center [615, 435] width 378 height 28
select select "1"
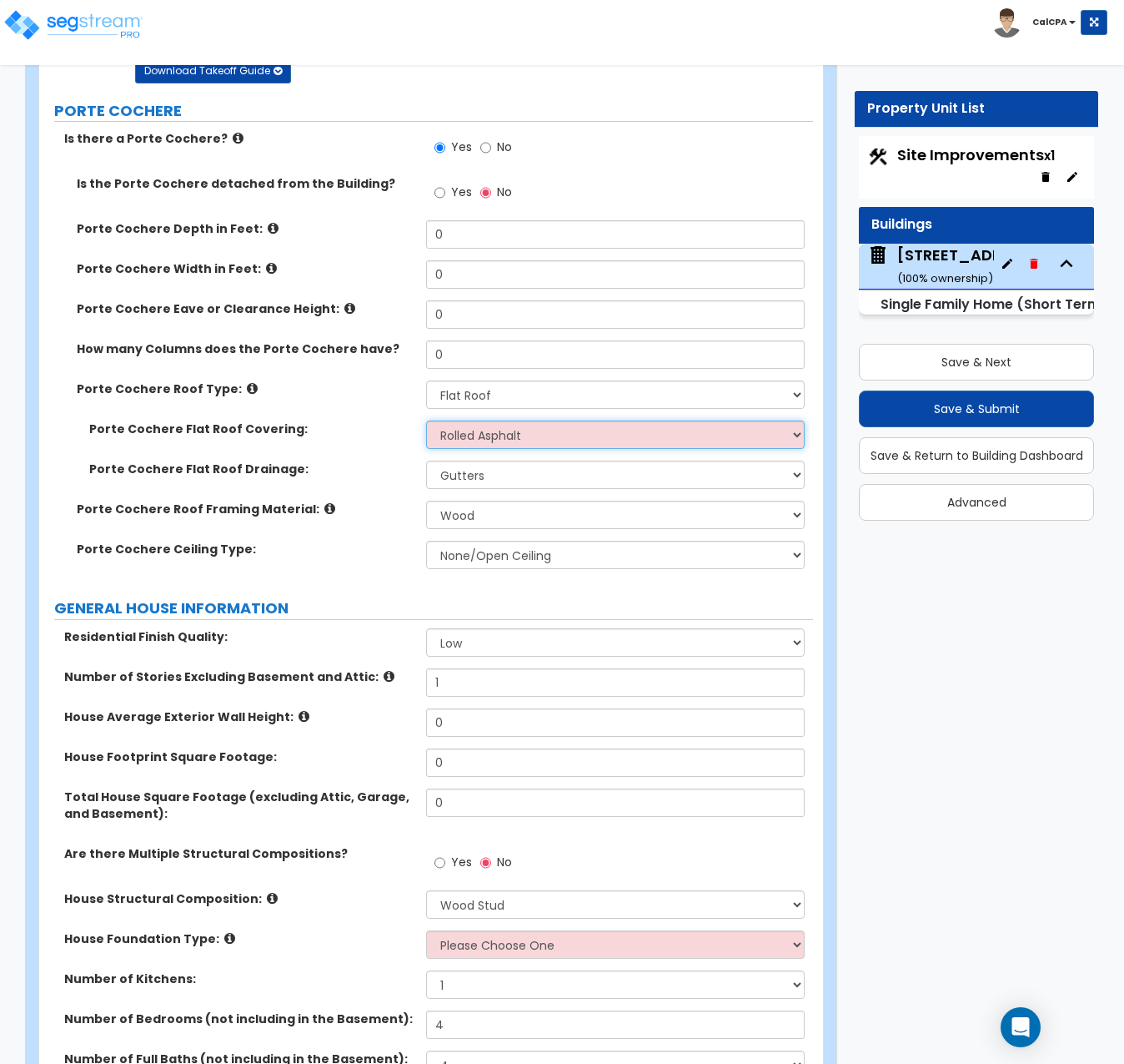
click at [427, 421] on select "Please Choose One Rolled Asphalt Plastic Membrane Asphalt Flood Coat" at bounding box center [615, 435] width 378 height 28
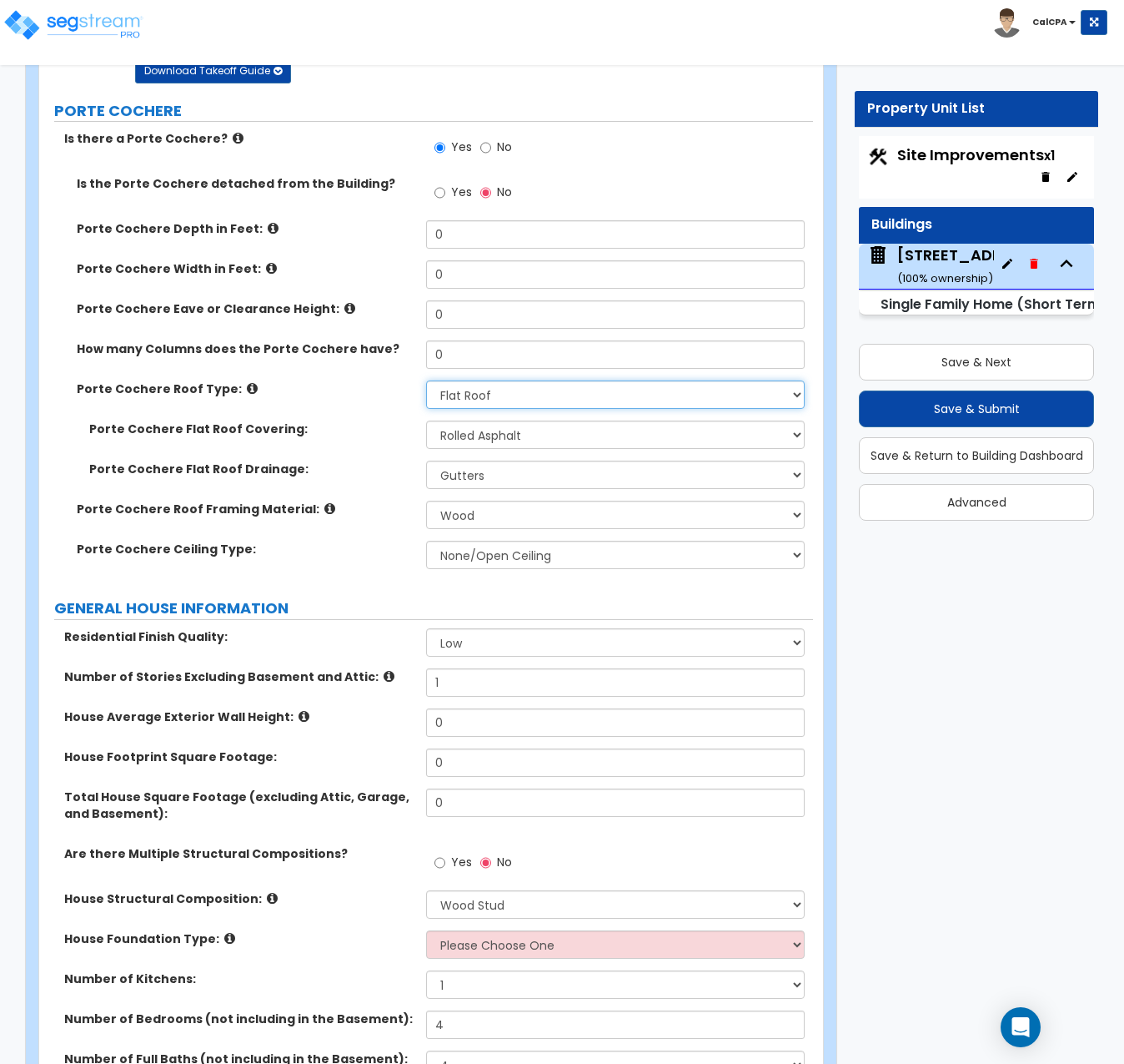
click at [793, 394] on select "Please Choose One Gabled Roof Flat Roof" at bounding box center [615, 394] width 378 height 28
click at [793, 397] on select "Please Choose One Gabled Roof Flat Roof" at bounding box center [615, 394] width 378 height 28
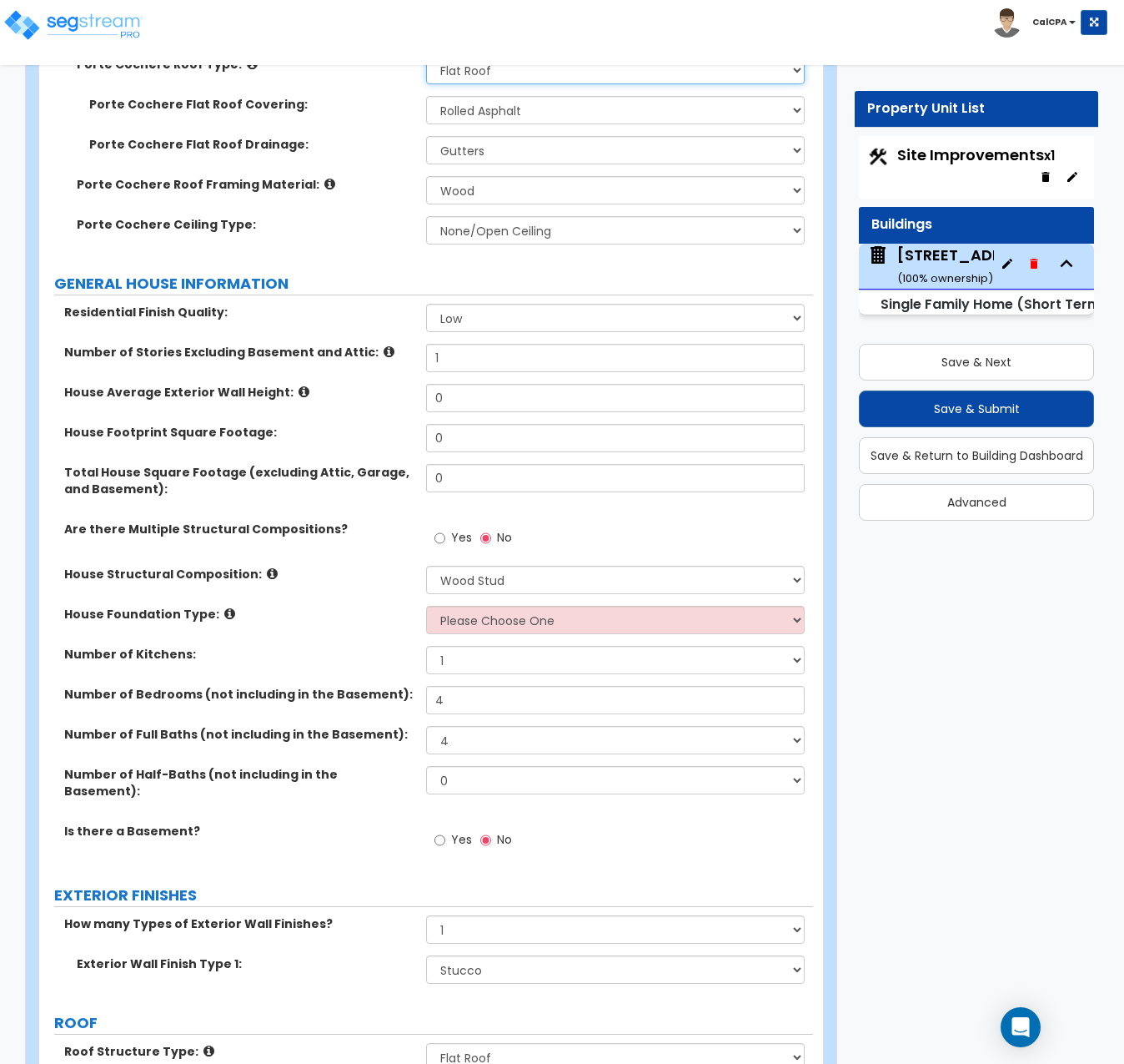
scroll to position [501, 0]
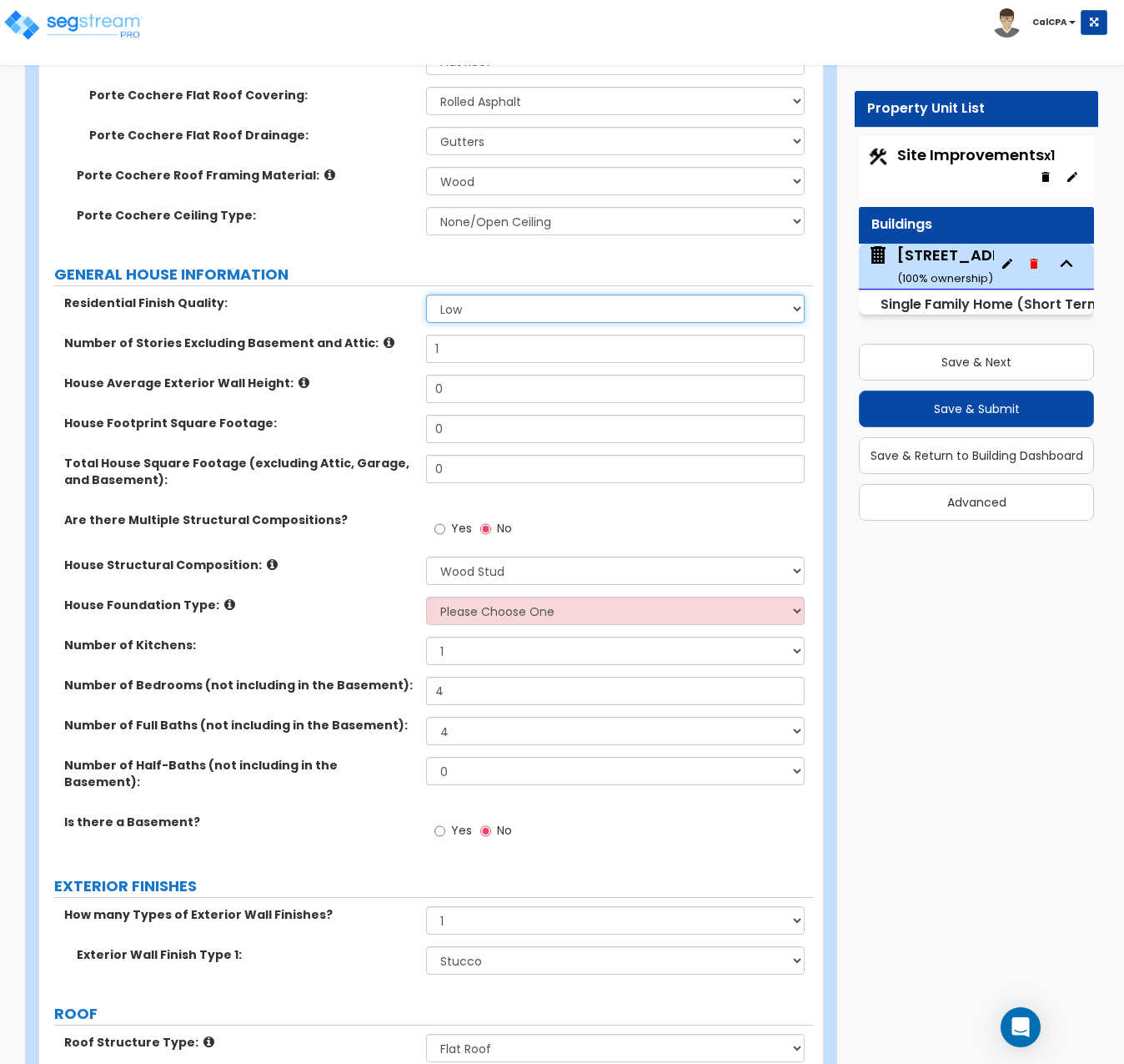
click at [796, 308] on select "Low Average High" at bounding box center [615, 309] width 378 height 28
select select "2"
click at [427, 295] on select "Low Average High" at bounding box center [615, 309] width 378 height 28
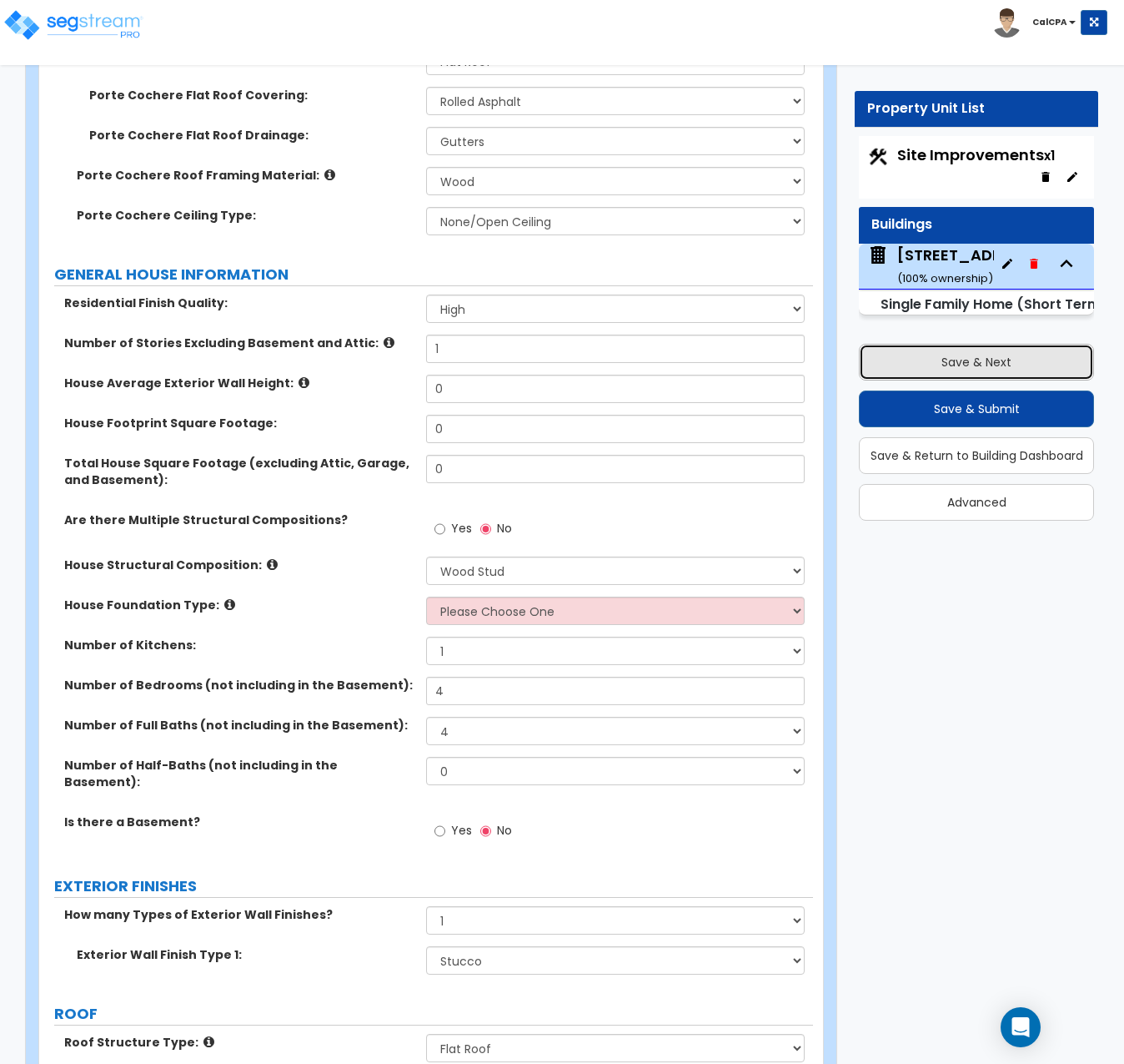
click at [1012, 352] on button "Save & Next" at bounding box center [976, 362] width 235 height 37
select select "2"
select select "1"
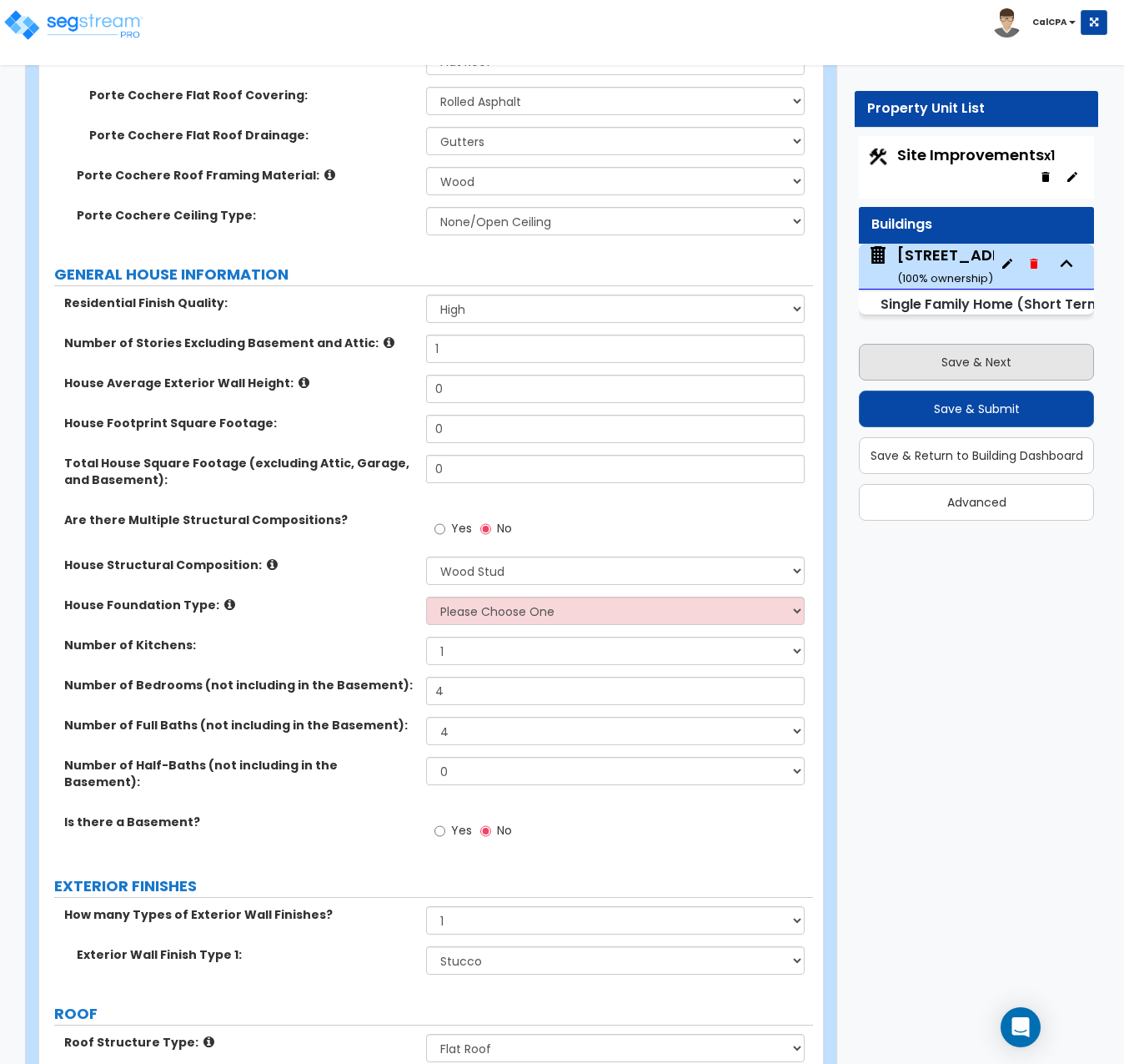
select select "1"
select select "2"
select select "4"
select select "1"
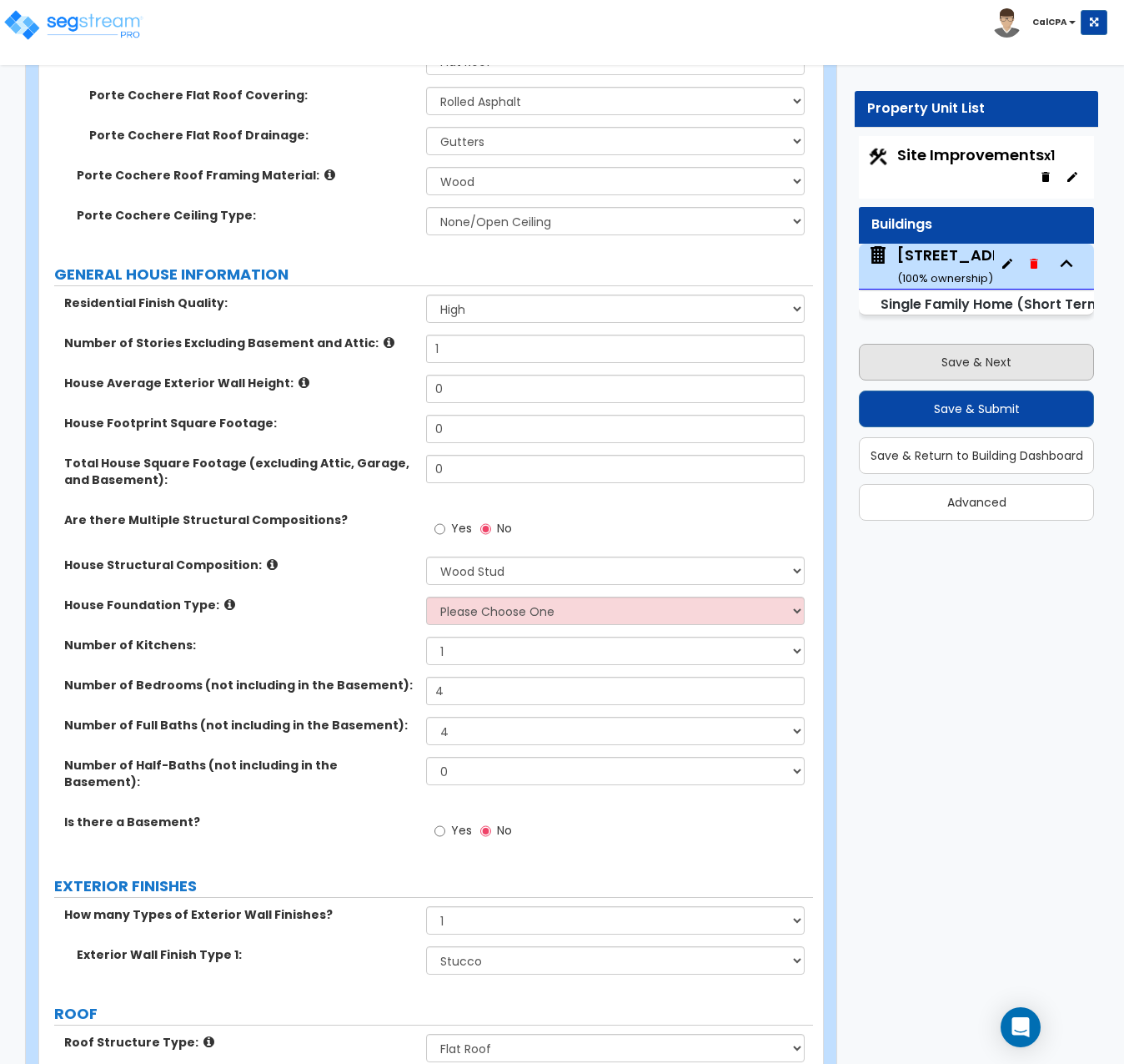
select select "1"
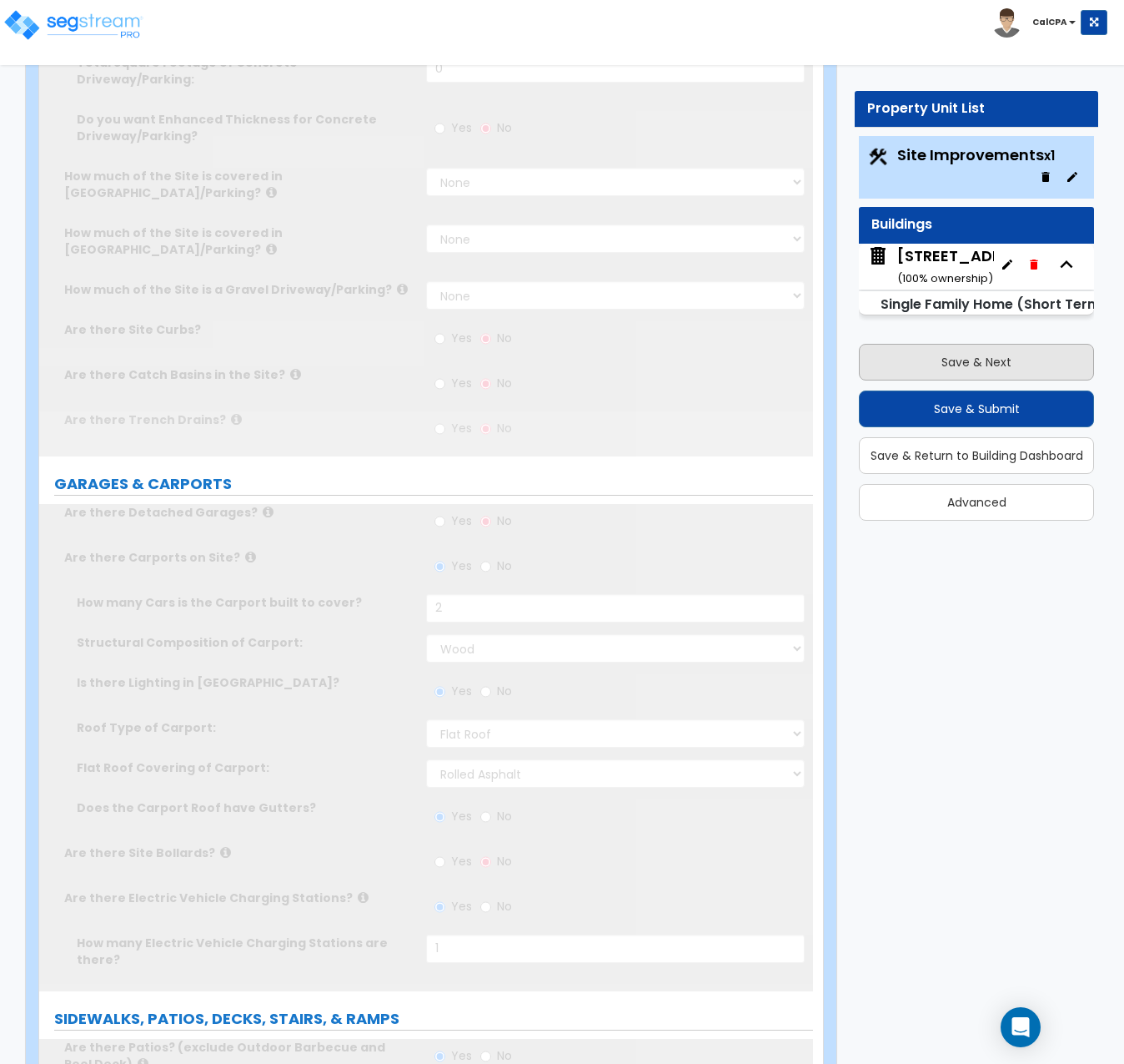
scroll to position [0, 0]
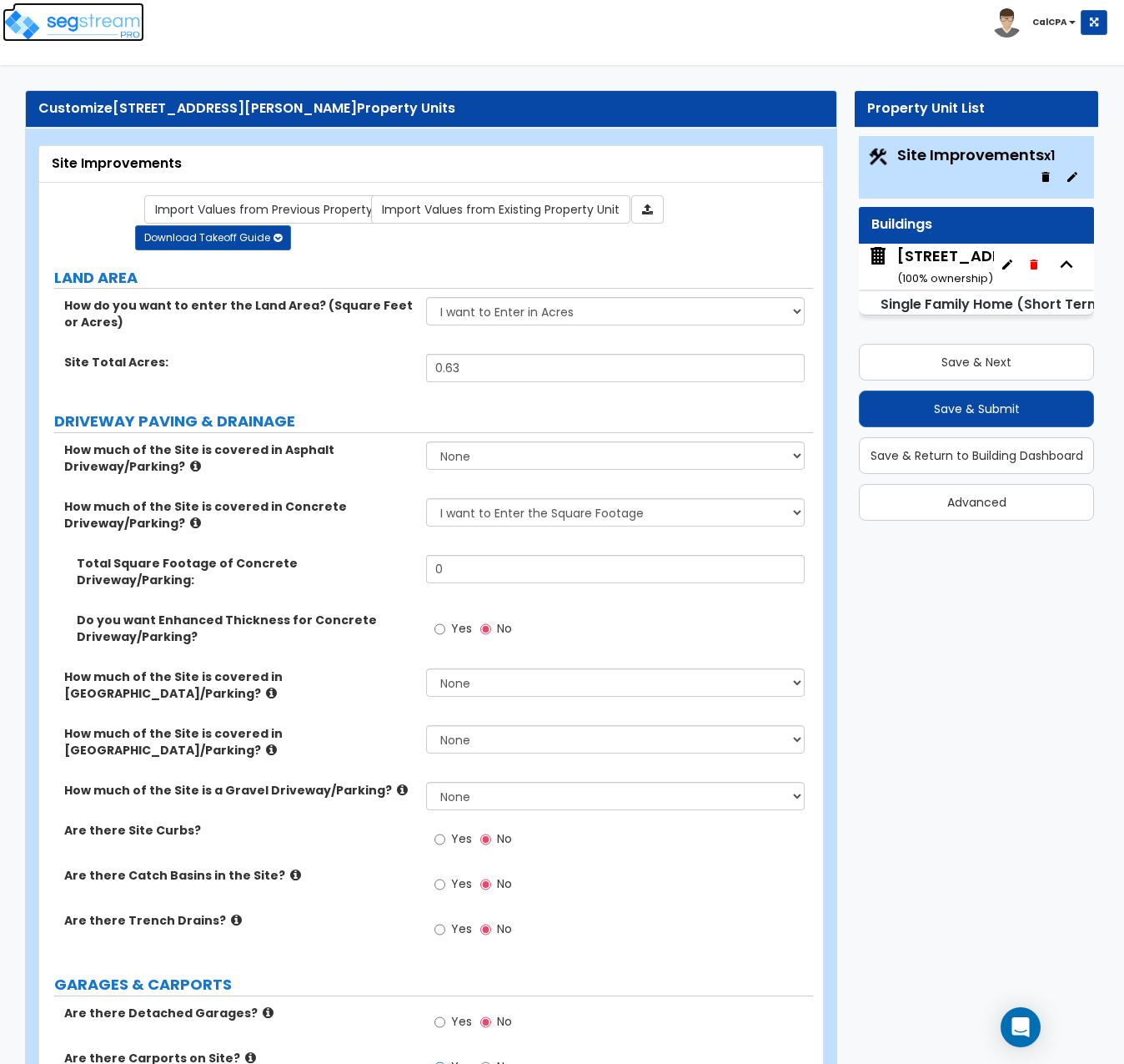
click at [95, 23] on img at bounding box center [73, 25] width 142 height 33
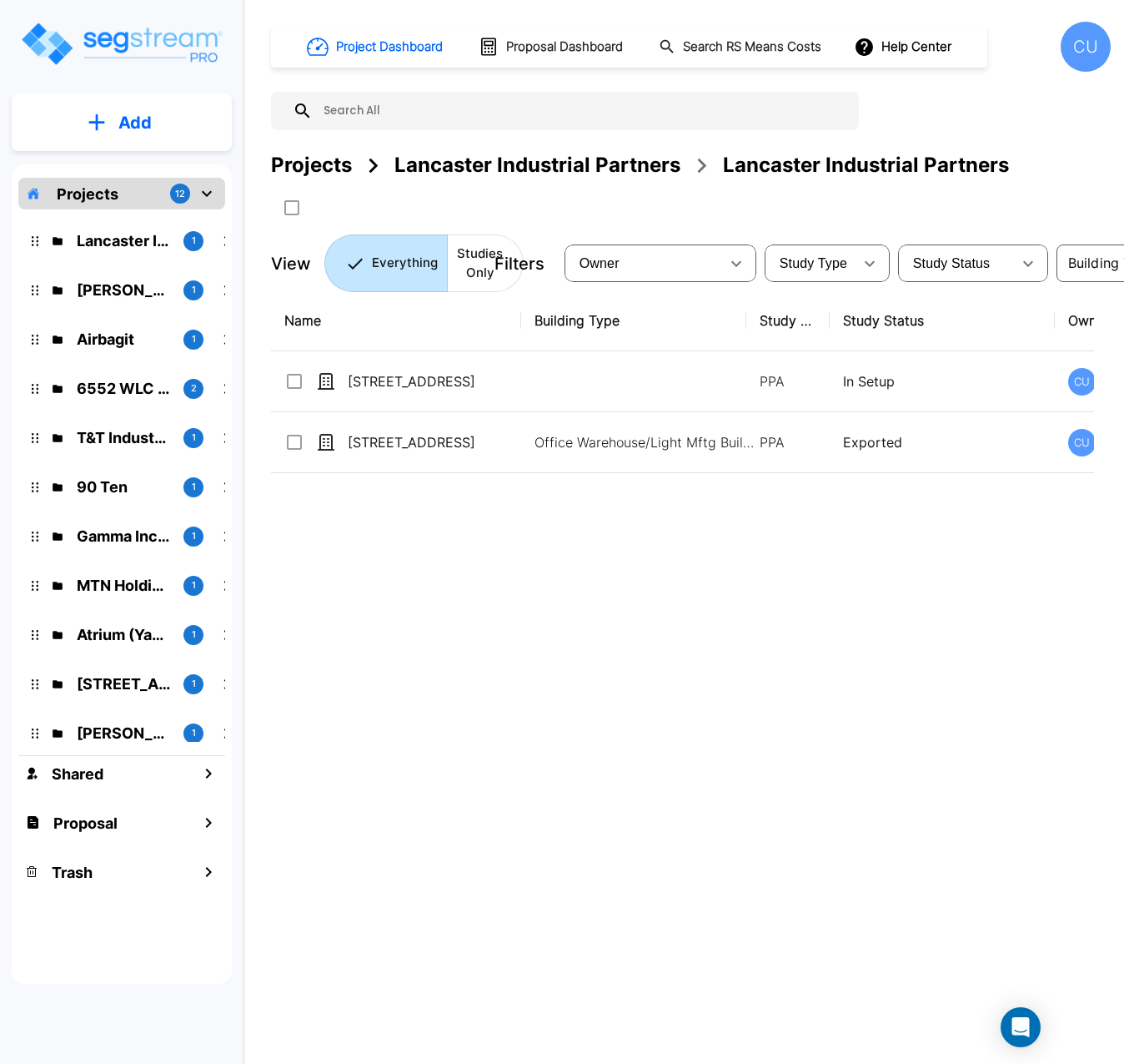
click at [121, 194] on div "Projects 12" at bounding box center [121, 193] width 207 height 31
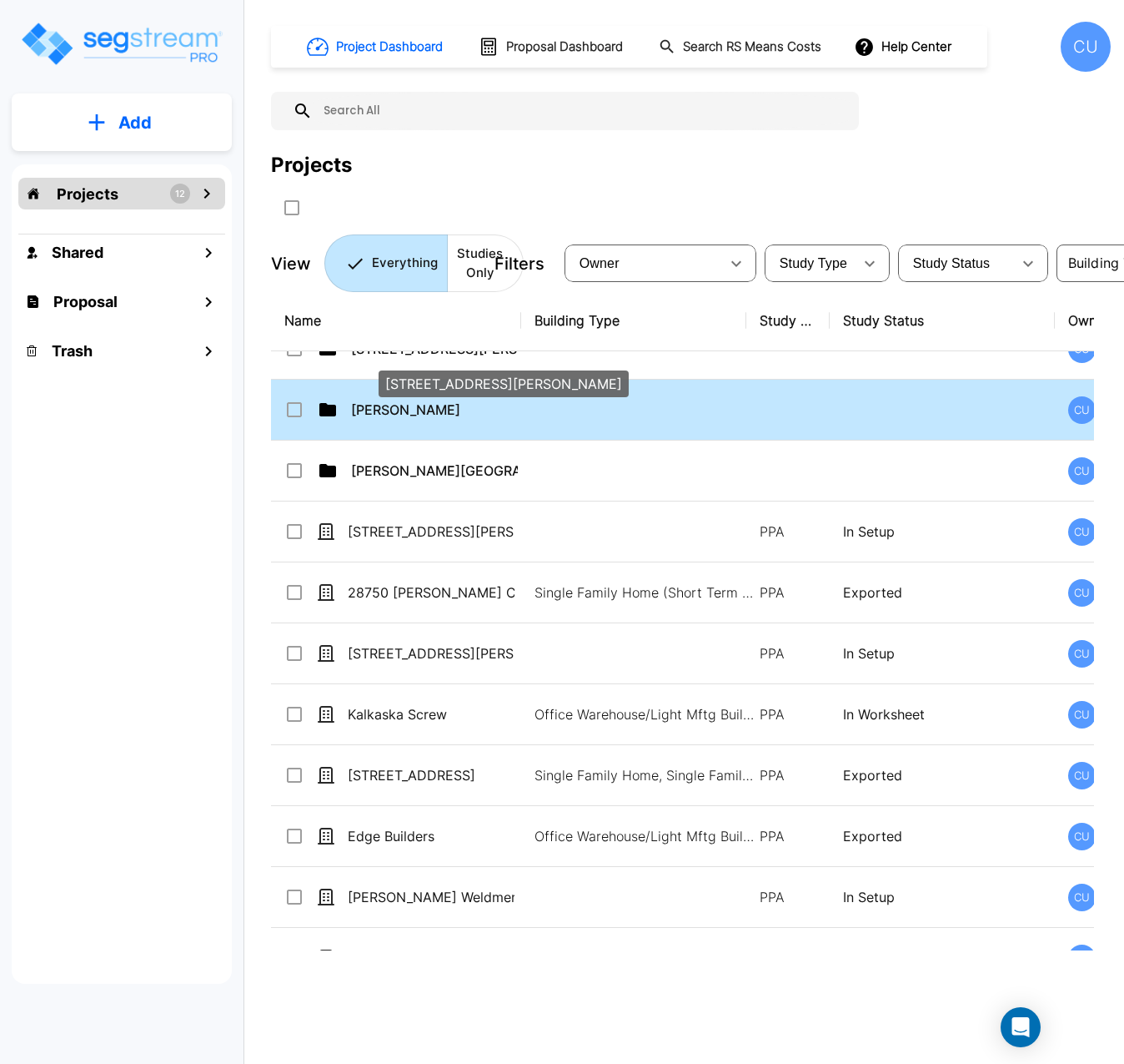
scroll to position [584, 0]
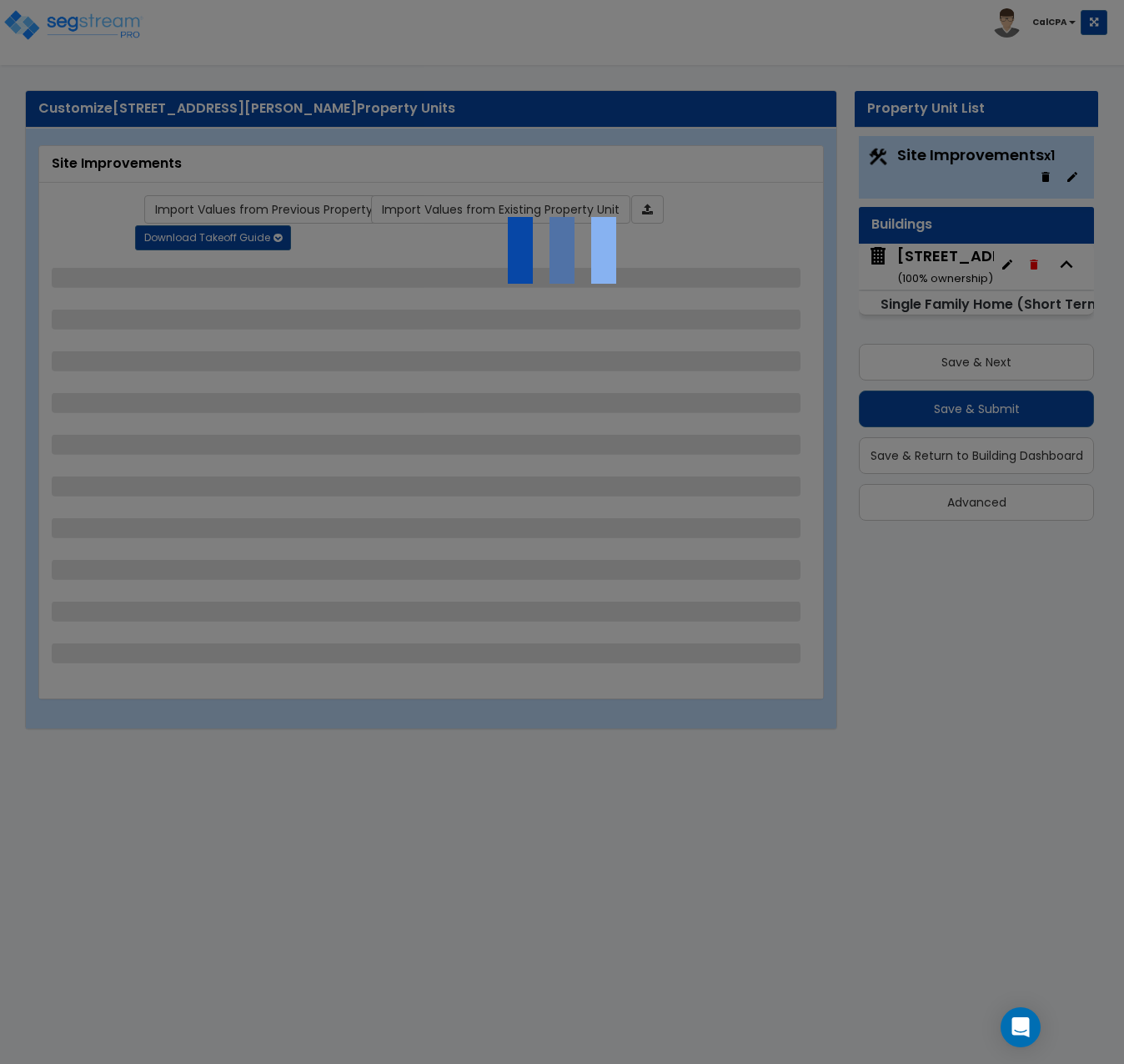
select select "2"
select select "1"
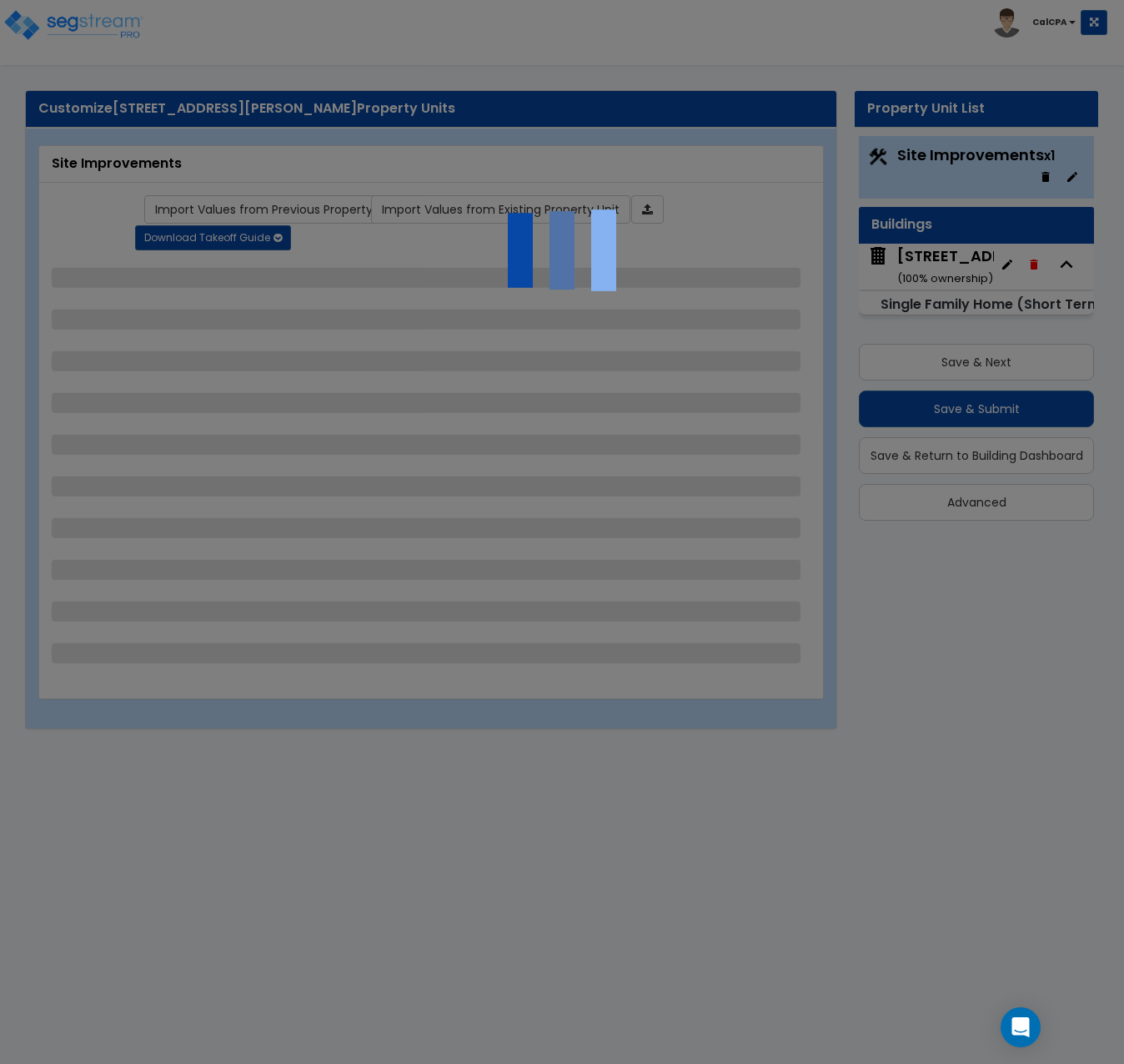
select select "2"
select select "4"
select select "1"
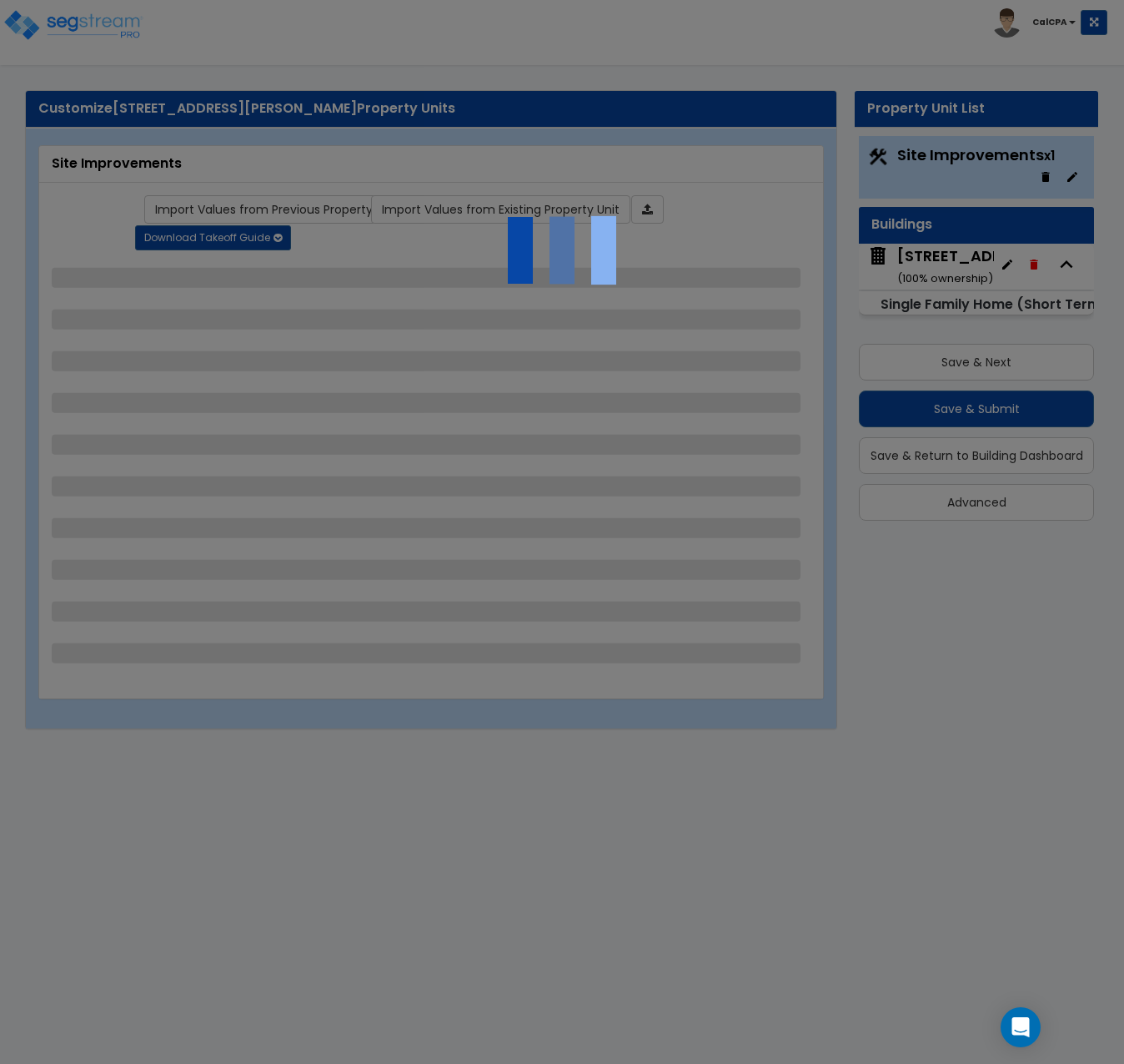
select select "1"
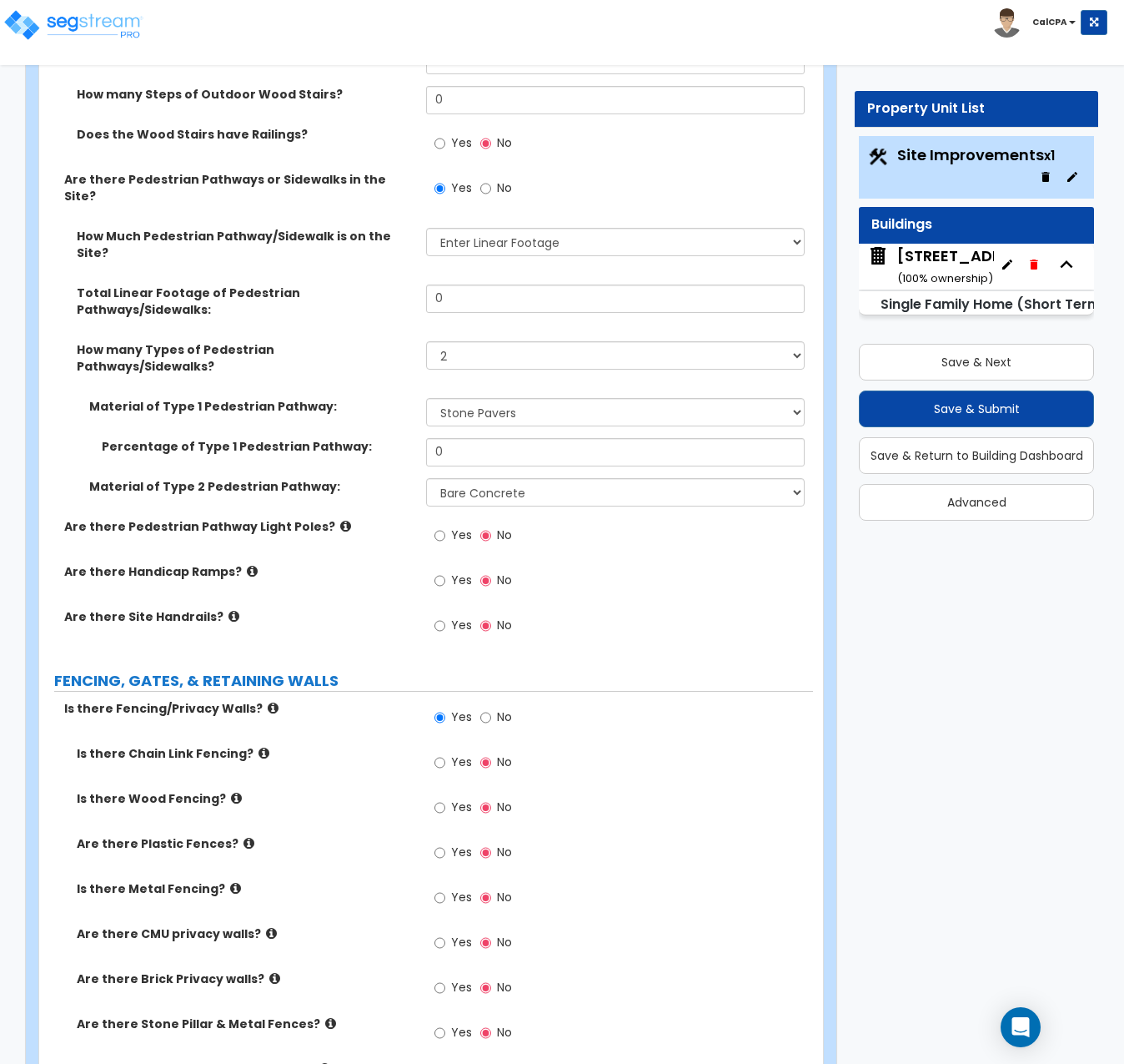
scroll to position [1836, 0]
